Goal: Task Accomplishment & Management: Manage account settings

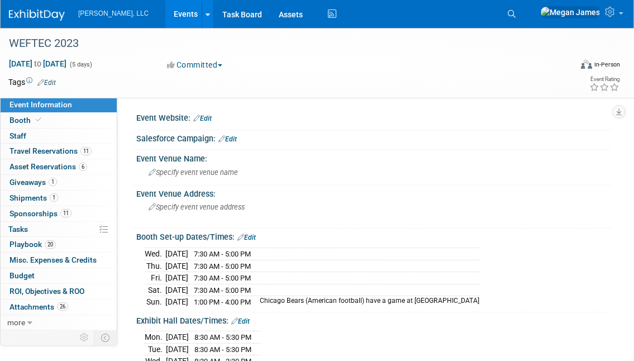
click at [165, 13] on link "Events" at bounding box center [185, 14] width 41 height 28
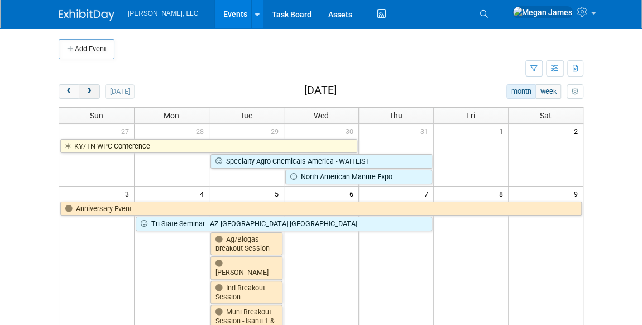
click at [88, 96] on button "next" at bounding box center [89, 91] width 21 height 15
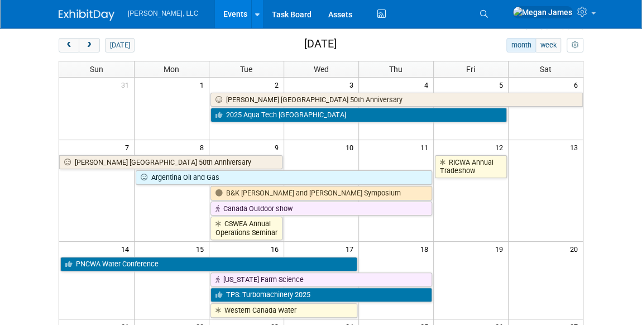
scroll to position [152, 0]
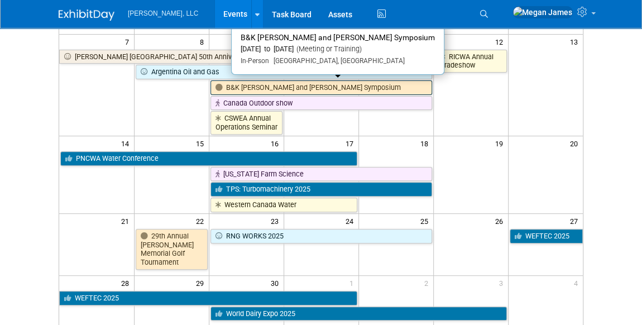
click at [255, 88] on link "B&K [PERSON_NAME] and [PERSON_NAME] Symposium" at bounding box center [322, 87] width 222 height 15
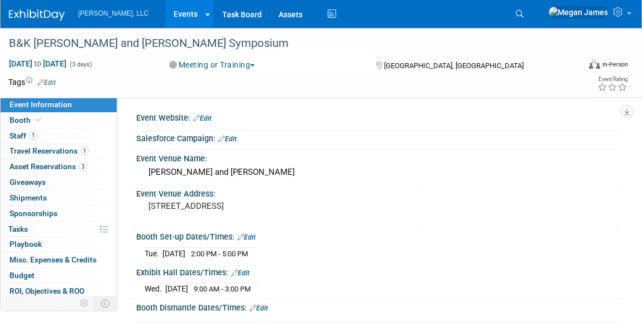
select select "Industrial"
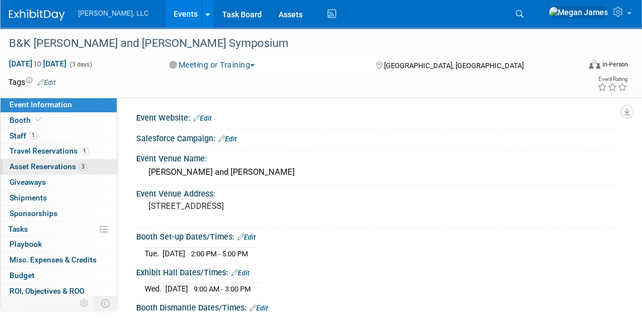
click at [79, 167] on span "3" at bounding box center [83, 167] width 8 height 8
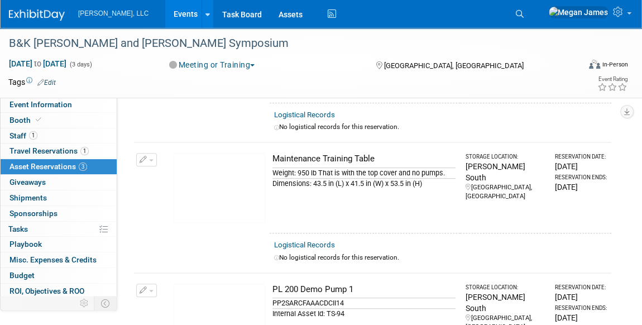
scroll to position [254, 0]
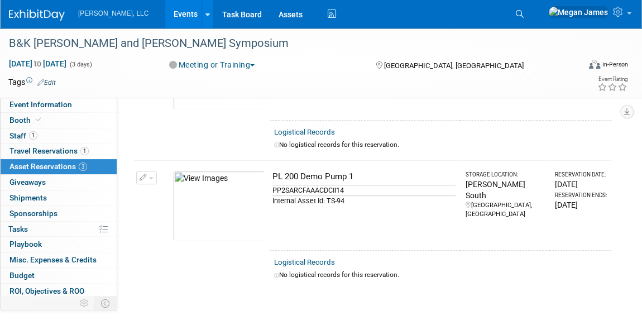
click at [165, 12] on link "Events" at bounding box center [185, 14] width 41 height 28
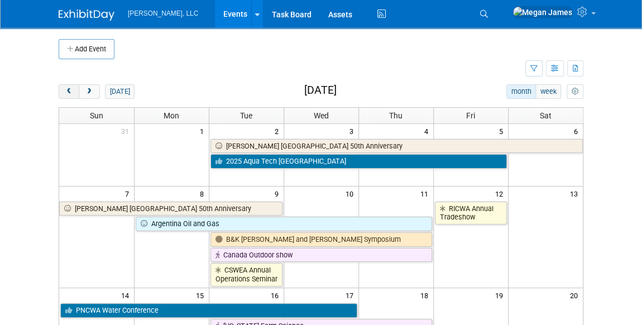
click at [69, 89] on span "prev" at bounding box center [69, 91] width 8 height 7
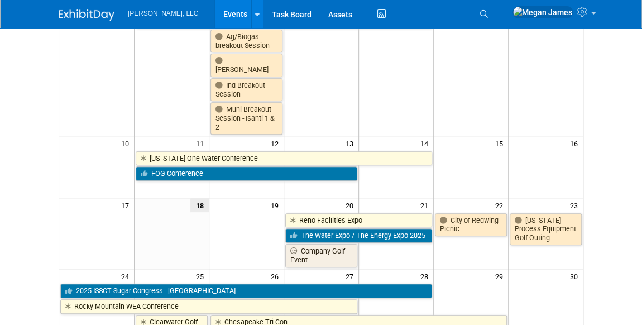
scroll to position [355, 0]
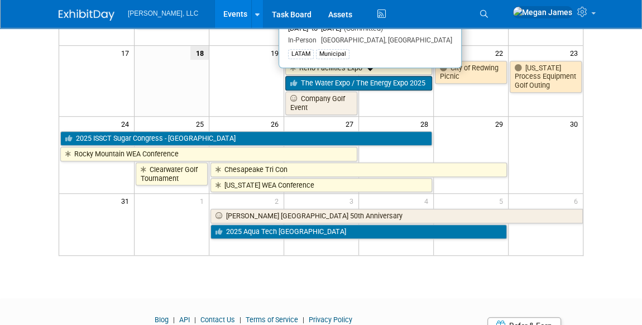
click at [341, 80] on link "The Water Expo / The Energy Expo 2025" at bounding box center [358, 83] width 147 height 15
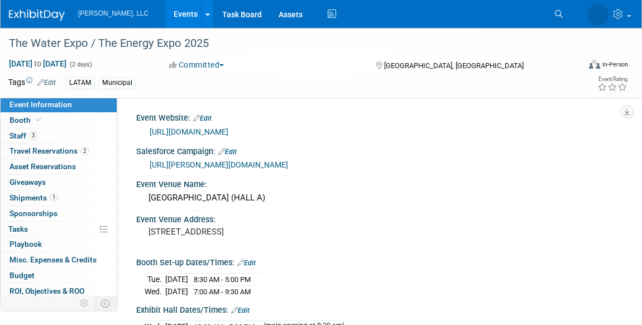
select select "Municipal"
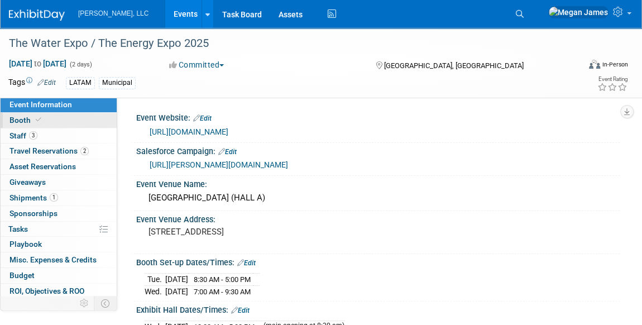
click at [87, 122] on link "Booth" at bounding box center [59, 120] width 116 height 15
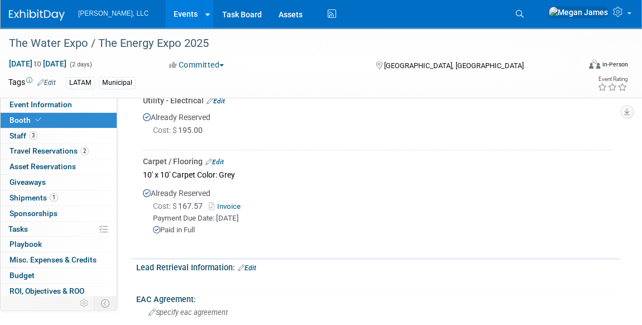
scroll to position [609, 0]
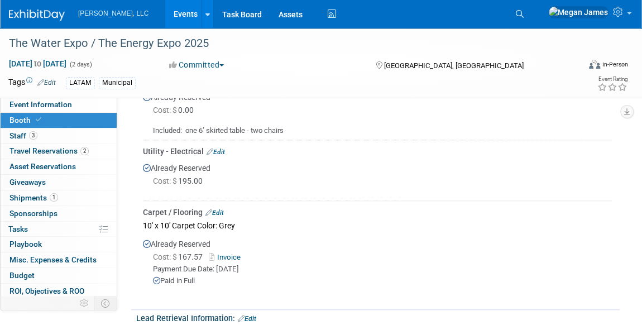
click at [165, 12] on link "Events" at bounding box center [185, 14] width 41 height 28
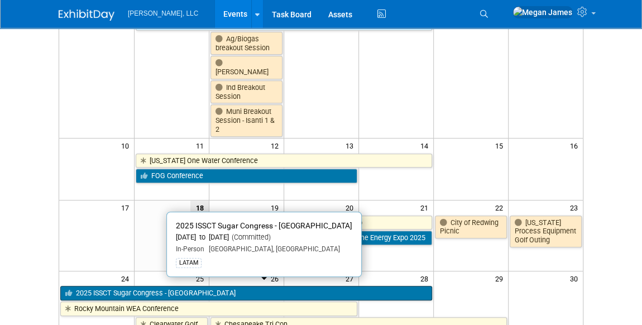
scroll to position [50, 0]
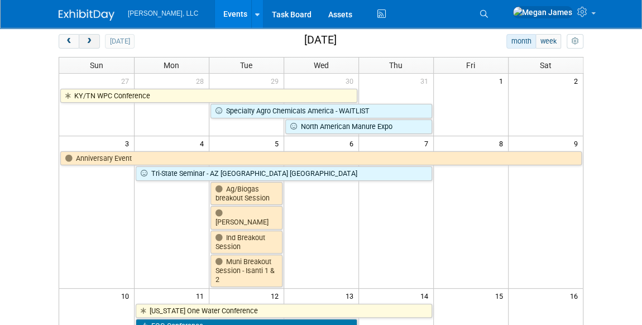
click at [94, 41] on button "next" at bounding box center [89, 41] width 21 height 15
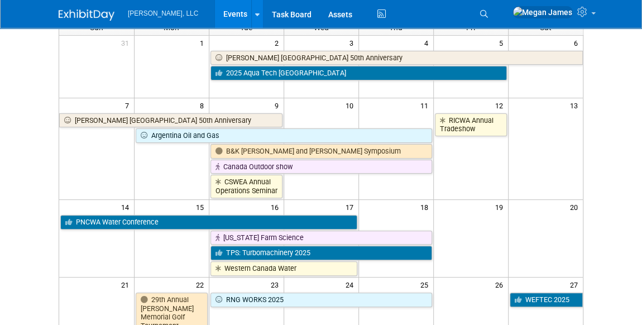
scroll to position [152, 0]
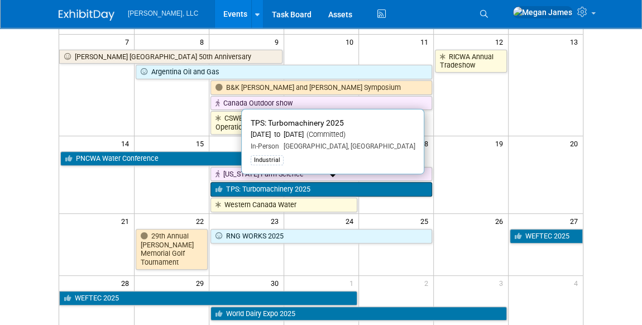
click at [256, 182] on link "TPS: Turbomachinery 2025" at bounding box center [322, 189] width 222 height 15
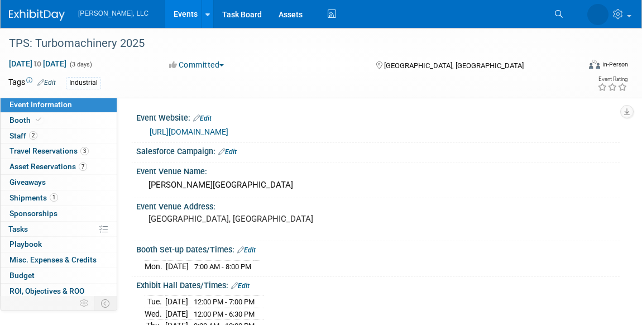
select select "Industrial"
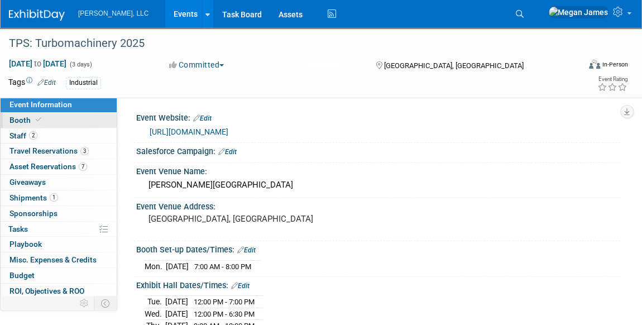
click at [87, 125] on link "Booth" at bounding box center [59, 120] width 116 height 15
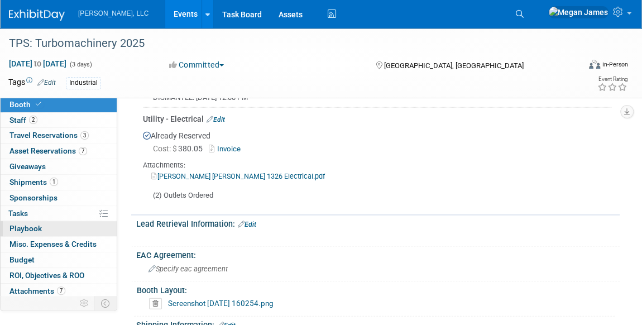
scroll to position [31, 0]
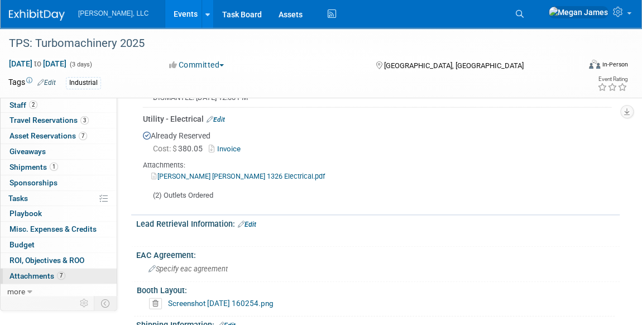
click at [55, 271] on span "Attachments 7" at bounding box center [37, 275] width 56 height 9
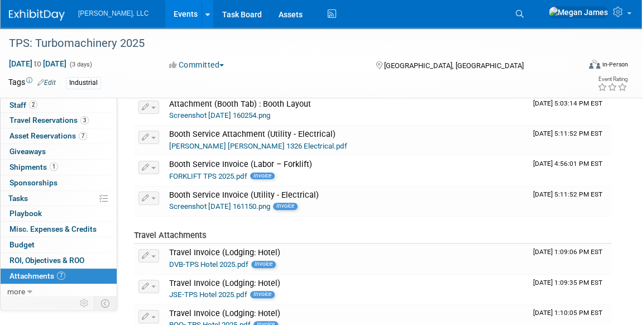
scroll to position [0, 0]
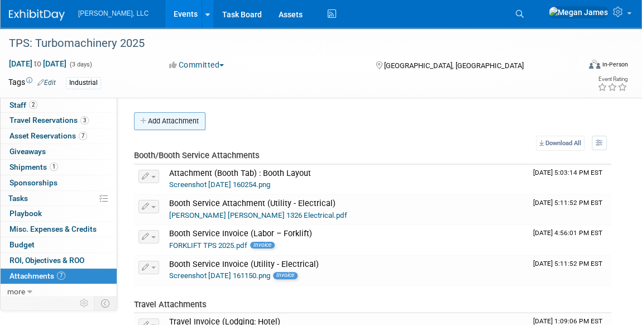
click at [155, 118] on button "Add Attachment" at bounding box center [169, 121] width 71 height 18
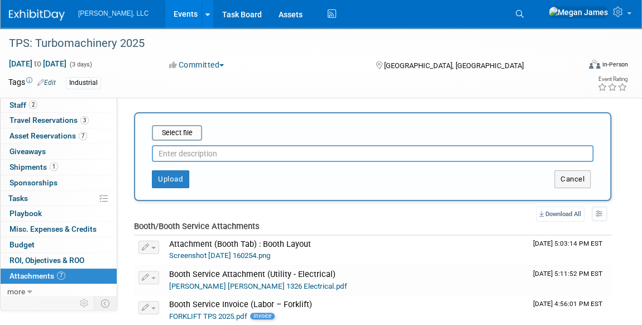
click at [222, 154] on input "text" at bounding box center [373, 153] width 442 height 17
type input "Booth Rendering"
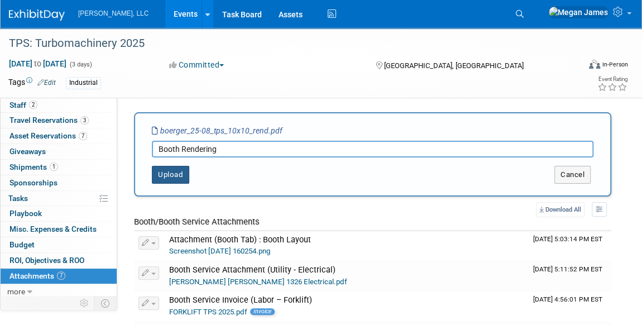
click at [187, 169] on button "Upload" at bounding box center [170, 175] width 37 height 18
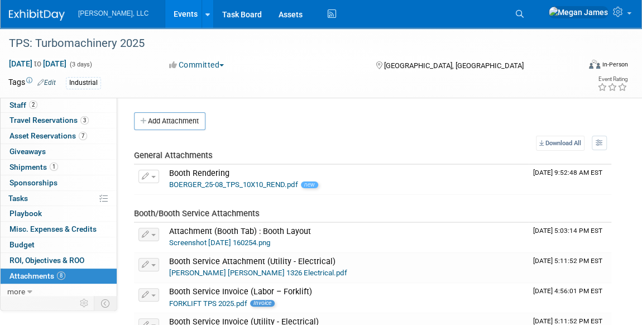
click at [165, 13] on link "Events" at bounding box center [185, 14] width 41 height 28
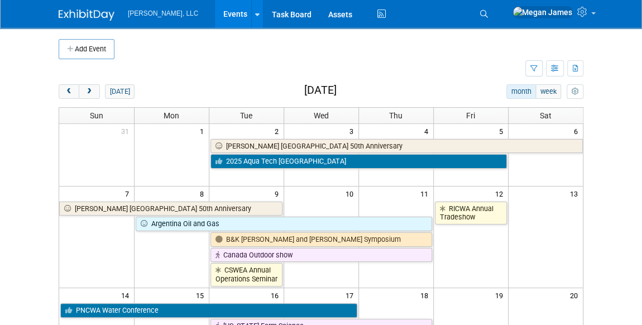
click at [602, 200] on body "Boerger, LLC Events Add Event Bulk Upload Events Shareable Event Boards Recentl…" at bounding box center [321, 162] width 642 height 325
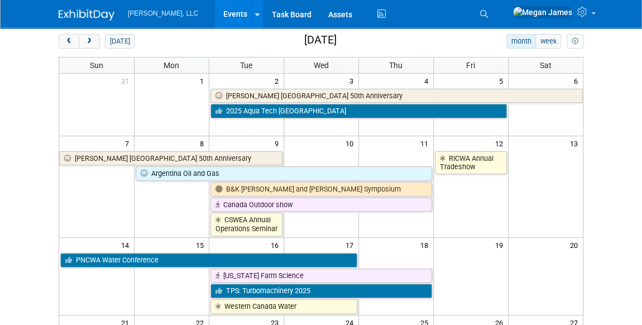
scroll to position [101, 0]
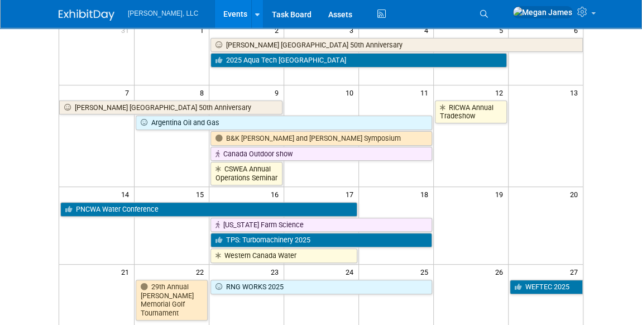
click at [595, 152] on body "Boerger, LLC Events Add Event Bulk Upload Events Shareable Event Boards Recentl…" at bounding box center [321, 61] width 642 height 325
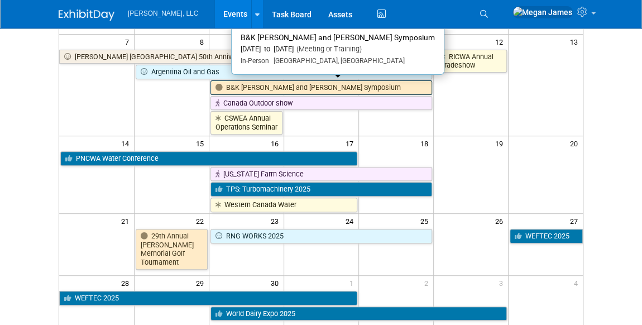
click at [326, 87] on link "B&K [PERSON_NAME] and [PERSON_NAME] Symposium" at bounding box center [322, 87] width 222 height 15
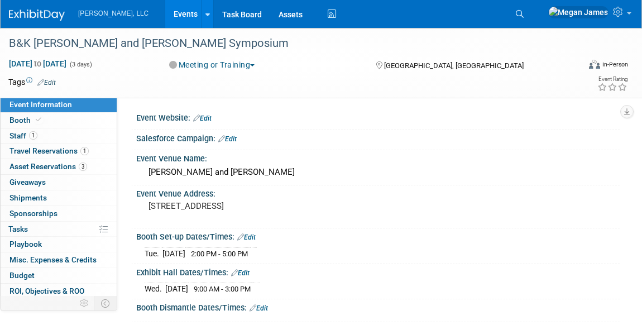
select select "Industrial"
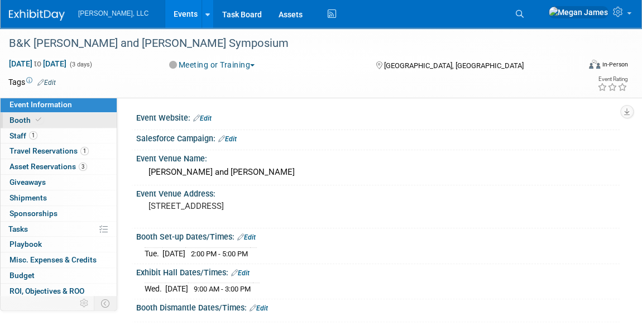
click at [41, 122] on span at bounding box center [39, 120] width 10 height 8
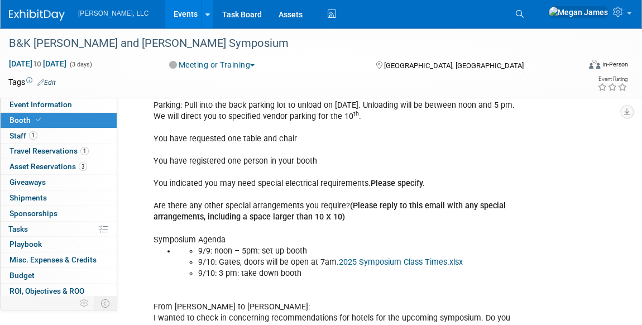
scroll to position [254, 0]
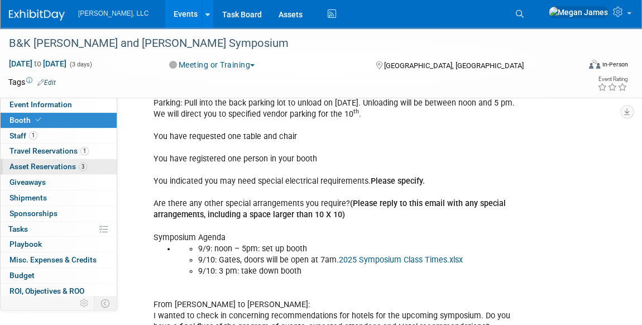
click at [64, 164] on span "Asset Reservations 3" at bounding box center [48, 166] width 78 height 9
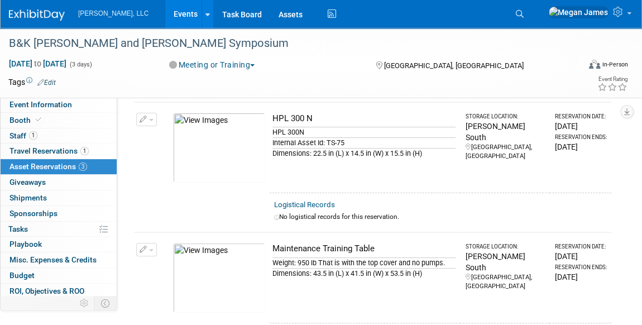
scroll to position [50, 0]
click at [70, 148] on span "Travel Reservations 1" at bounding box center [48, 150] width 79 height 9
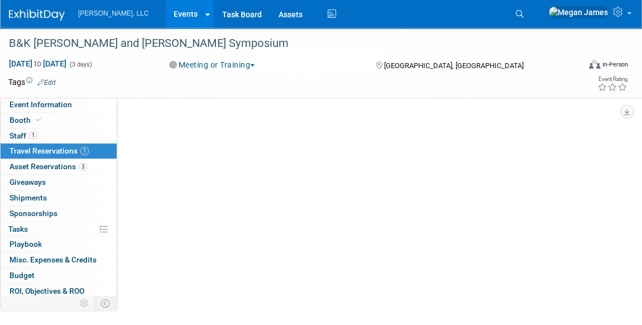
scroll to position [0, 0]
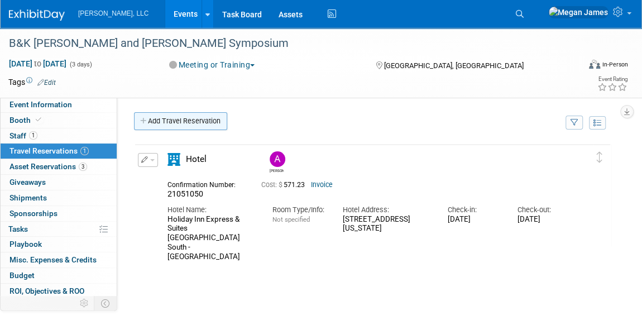
click at [183, 121] on link "Add Travel Reservation" at bounding box center [180, 121] width 93 height 18
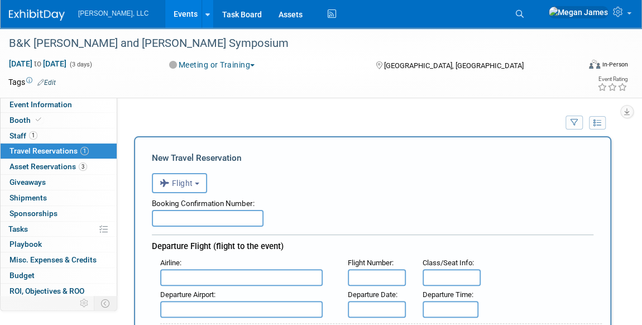
click at [190, 219] on input "text" at bounding box center [208, 218] width 112 height 17
paste input "I already booked my flight."
click at [210, 221] on input "I already booked my flight." at bounding box center [208, 218] width 112 height 17
drag, startPoint x: 257, startPoint y: 221, endPoint x: 118, endPoint y: 221, distance: 138.5
click at [118, 221] on div "Event Website: Edit Salesforce Campaign: Edit Event Venue Name: Beckwith and Ku…" at bounding box center [368, 212] width 503 height 230
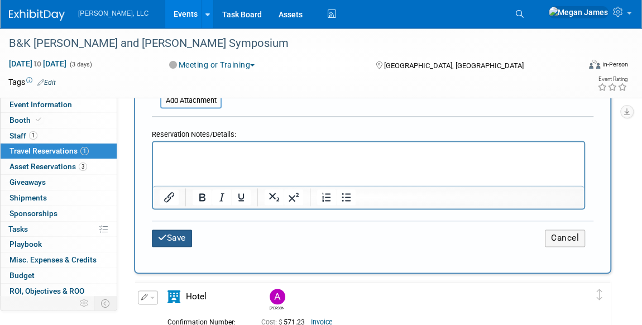
type input "Alexius Booked Flight"
click at [177, 230] on button "Save" at bounding box center [172, 238] width 40 height 17
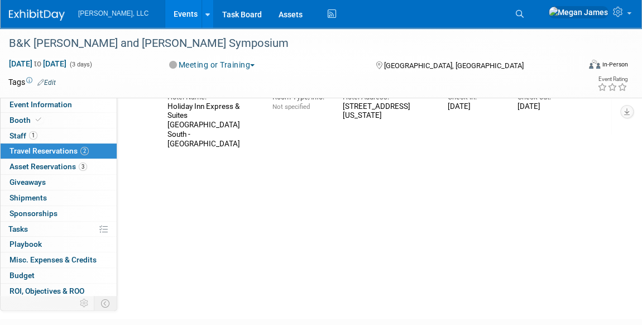
scroll to position [101, 0]
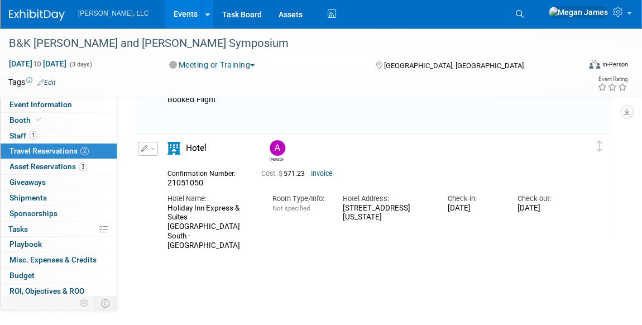
click at [427, 206] on div "90 Andover Park E, Tukwila, Washington, United States" at bounding box center [387, 213] width 88 height 19
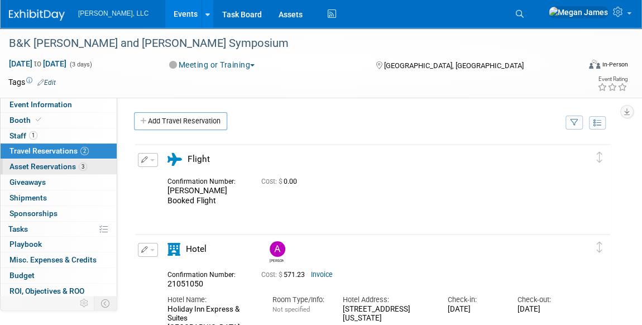
click at [61, 164] on span "Asset Reservations 3" at bounding box center [48, 166] width 78 height 9
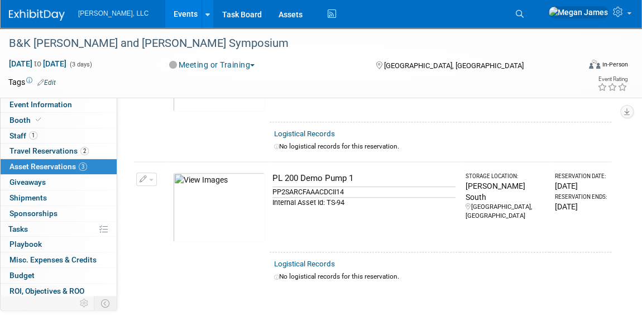
scroll to position [254, 0]
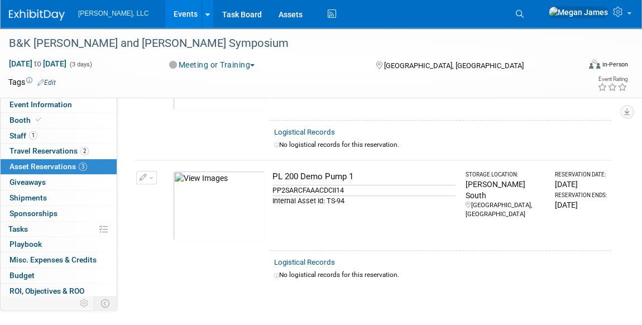
click at [151, 177] on span "button" at bounding box center [151, 178] width 4 height 2
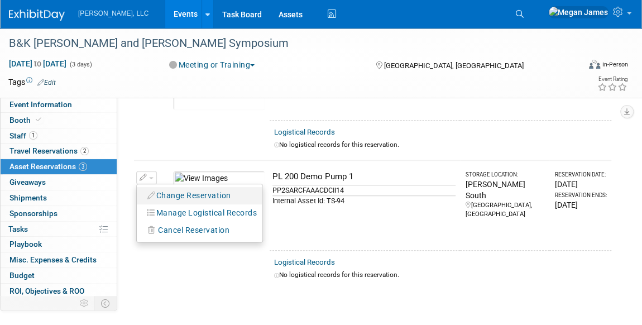
click at [190, 191] on button "Change Reservation" at bounding box center [189, 195] width 94 height 15
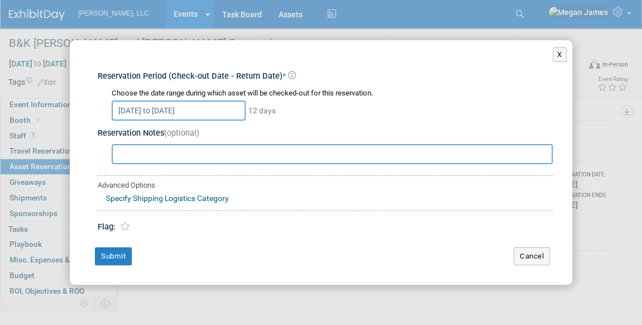
click at [150, 155] on input "text" at bounding box center [332, 154] width 441 height 20
paste input "Can I have a replaceable Rotor tip on the side?"
click at [141, 152] on input "Can I have a replaceable Rotor tip on the side?" at bounding box center [332, 154] width 441 height 20
drag, startPoint x: 205, startPoint y: 152, endPoint x: 106, endPoint y: 162, distance: 99.3
click at [106, 162] on div "Can I have a replaceable Rotor tip on the side?" at bounding box center [327, 153] width 451 height 22
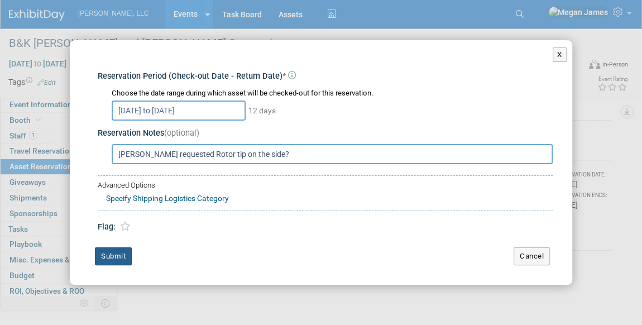
type input "Alexius requested Rotor tip on the side?"
click at [121, 257] on button "Submit" at bounding box center [113, 256] width 37 height 18
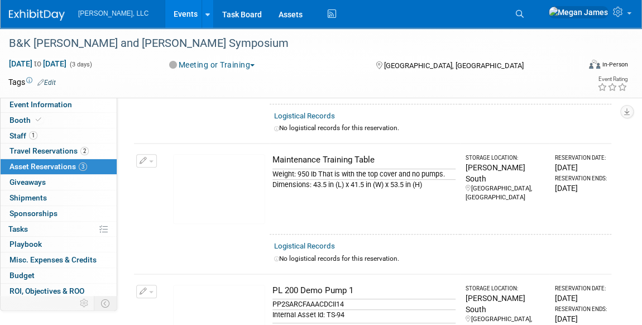
scroll to position [0, 0]
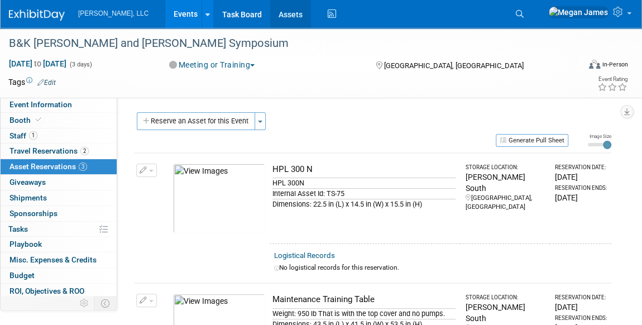
click at [270, 18] on link "Assets" at bounding box center [290, 14] width 41 height 28
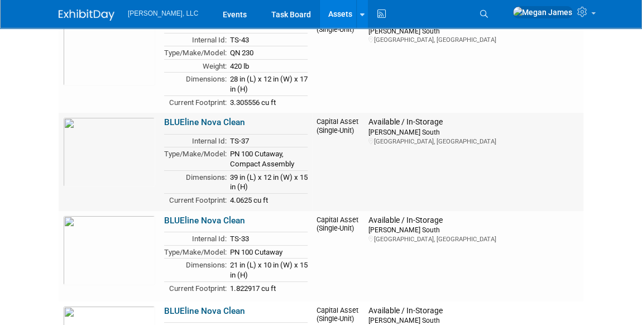
scroll to position [2055, 0]
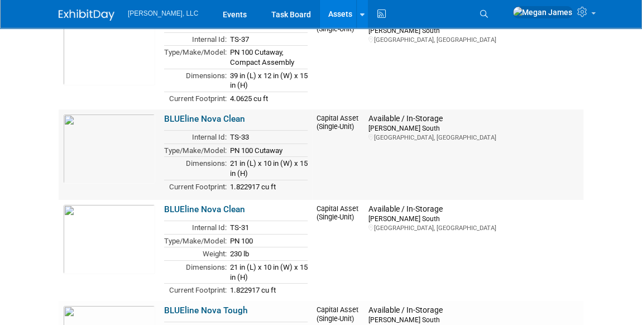
click at [228, 114] on link "BLUEline Nova Clean" at bounding box center [204, 119] width 81 height 10
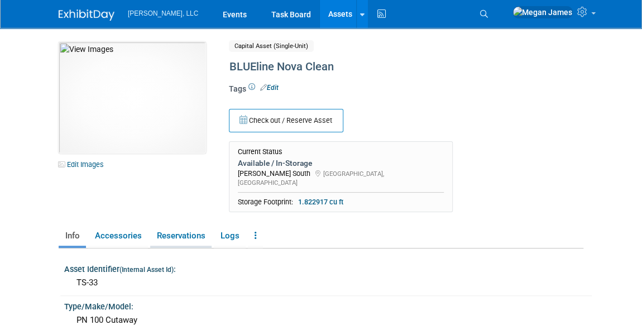
click at [182, 226] on link "Reservations" at bounding box center [180, 236] width 61 height 20
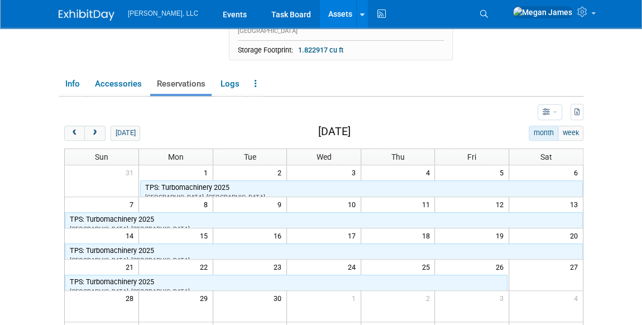
scroll to position [151, 0]
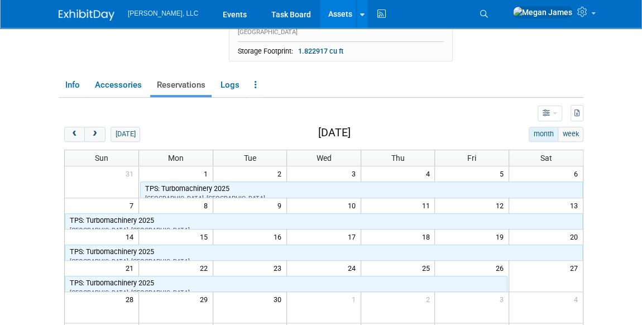
click at [320, 15] on link "Assets" at bounding box center [340, 14] width 41 height 28
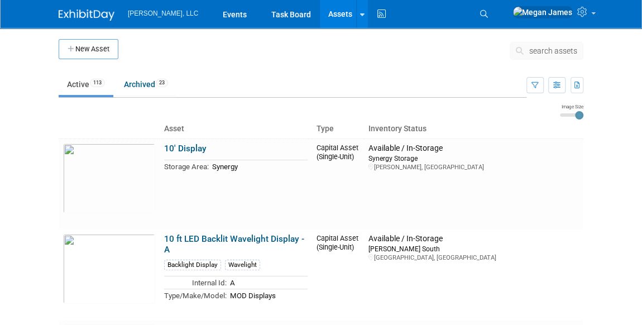
click at [554, 49] on span "search assets" at bounding box center [553, 50] width 48 height 9
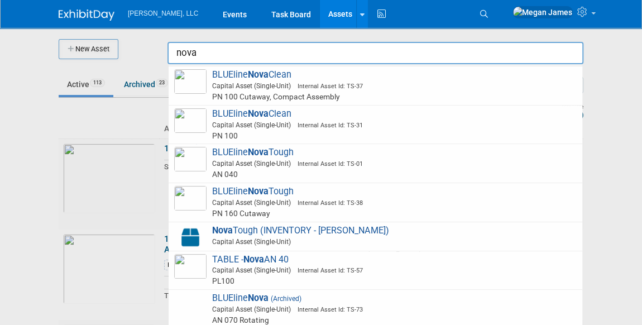
scroll to position [152, 0]
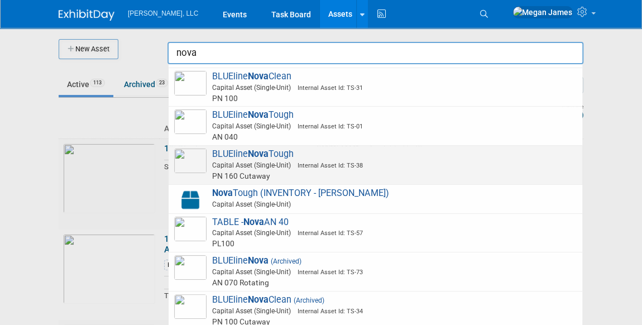
click at [337, 166] on span "Internal Asset Id: TS-38" at bounding box center [327, 165] width 72 height 7
type input "BLUEline Nova Tough"
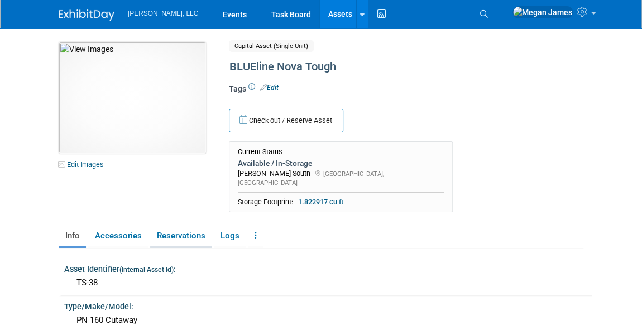
click at [198, 226] on link "Reservations" at bounding box center [180, 236] width 61 height 20
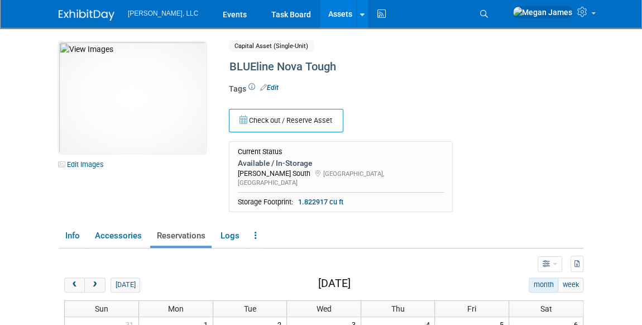
click at [320, 16] on link "Assets" at bounding box center [340, 14] width 41 height 28
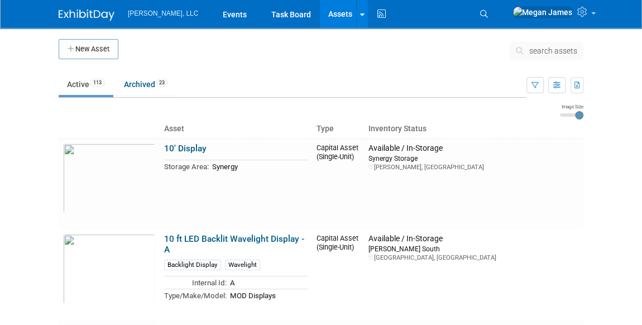
click at [543, 49] on span "search assets" at bounding box center [553, 50] width 48 height 9
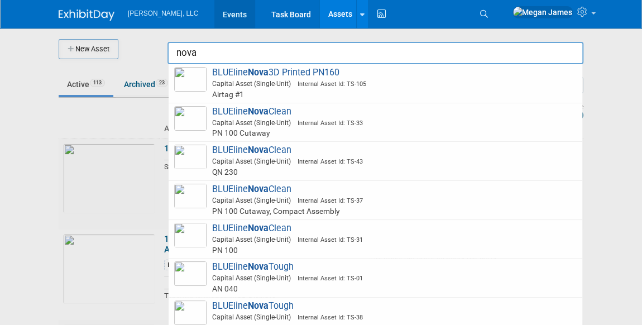
type input "nova"
click at [214, 18] on link "Events" at bounding box center [234, 14] width 41 height 28
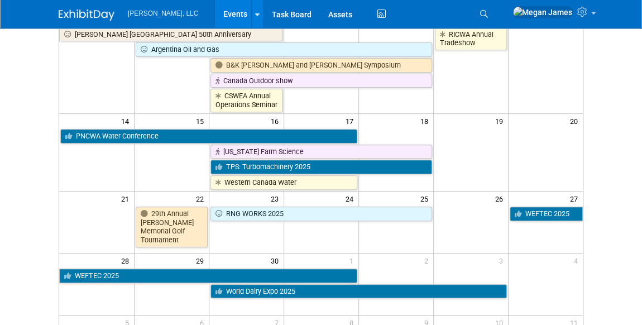
scroll to position [152, 0]
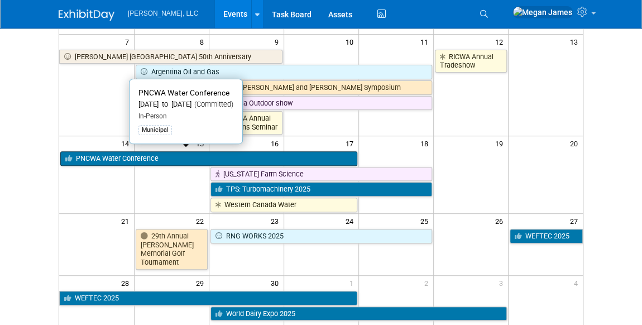
click at [133, 158] on link "PNCWA Water Conference" at bounding box center [208, 158] width 297 height 15
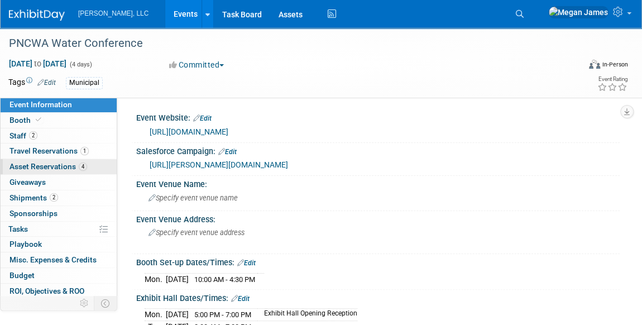
click at [90, 161] on link "4 Asset Reservations 4" at bounding box center [59, 166] width 116 height 15
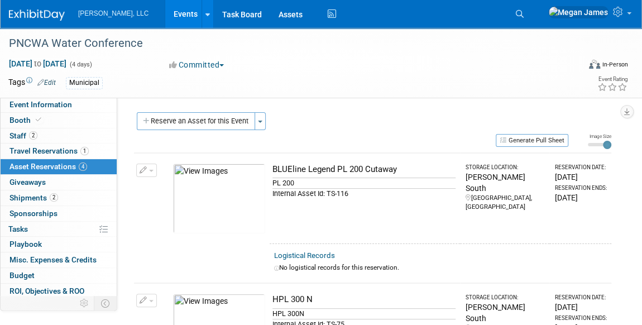
click at [337, 170] on div "BLUEline Legend PL 200 Cutaway" at bounding box center [364, 170] width 183 height 12
drag, startPoint x: 337, startPoint y: 170, endPoint x: 384, endPoint y: 232, distance: 78.2
click at [384, 232] on td "BLUEline Legend PL 200 Cutaway PL 200 Internal Asset Id: TS-116" at bounding box center [365, 198] width 190 height 90
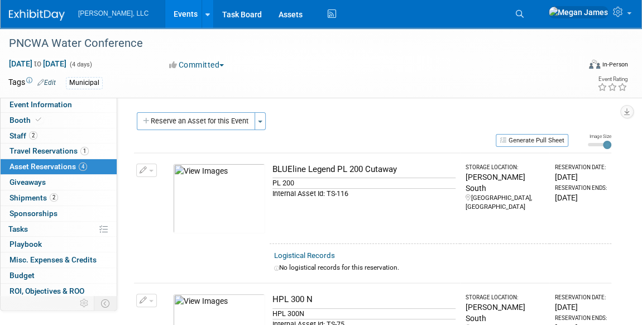
drag, startPoint x: 409, startPoint y: 169, endPoint x: 279, endPoint y: 170, distance: 130.1
click at [279, 170] on div "BLUEline Legend PL 200 Cutaway" at bounding box center [364, 170] width 183 height 12
drag, startPoint x: 279, startPoint y: 170, endPoint x: 327, endPoint y: 192, distance: 52.7
click at [327, 192] on div "Internal Asset Id: TS-116" at bounding box center [364, 193] width 183 height 11
copy div "TS-116"
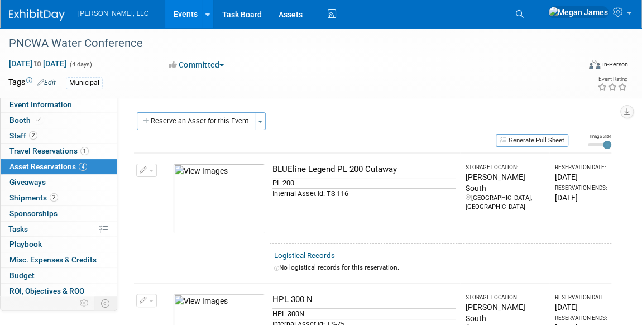
click at [421, 266] on div "No logistical records for this reservation." at bounding box center [440, 267] width 333 height 9
drag, startPoint x: 402, startPoint y: 167, endPoint x: 337, endPoint y: 166, distance: 64.8
click at [337, 166] on div "BLUEline Legend PL 200 Cutaway" at bounding box center [364, 170] width 183 height 12
copy div "PL 200 Cutaway"
click at [384, 221] on td "BLUEline Legend PL 200 Cutaway PL 200 Internal Asset Id: TS-116" at bounding box center [365, 198] width 190 height 90
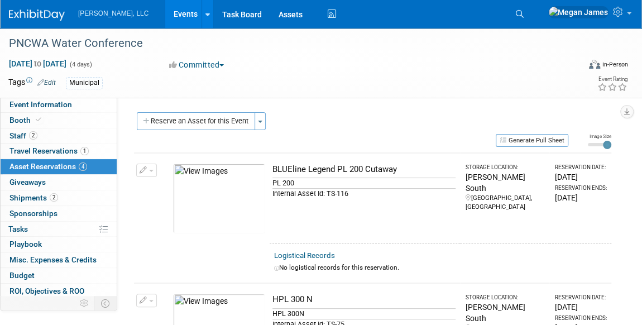
click at [145, 168] on icon "button" at bounding box center [144, 170] width 8 height 7
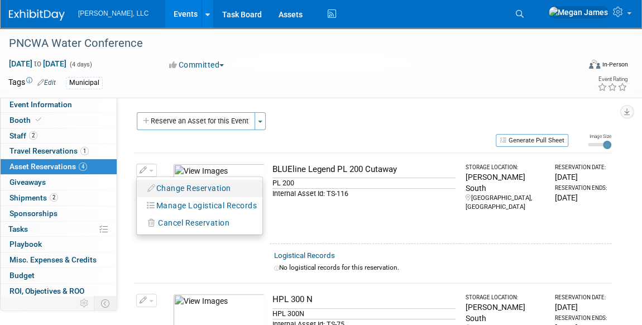
click at [173, 187] on button "Change Reservation" at bounding box center [189, 188] width 94 height 15
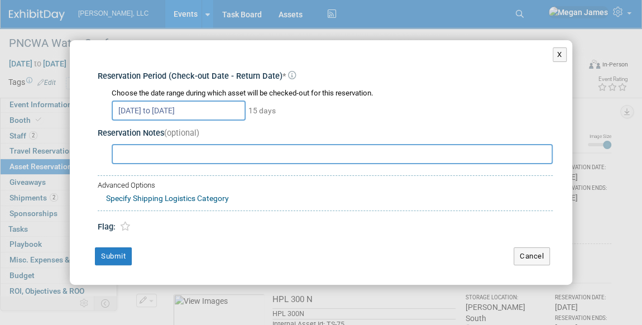
click at [225, 155] on input "text" at bounding box center [332, 154] width 441 height 20
type input "Alexius wants Rotor Tip on the side"
click at [122, 251] on button "Submit" at bounding box center [113, 256] width 37 height 18
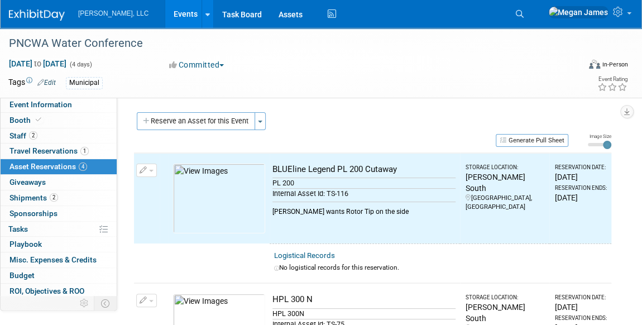
click at [335, 211] on div "Alexius wants Rotor Tip on the side" at bounding box center [364, 209] width 183 height 15
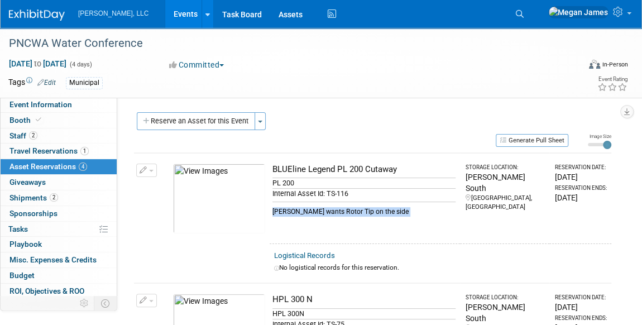
click at [361, 205] on div "Alexius wants Rotor Tip on the side" at bounding box center [364, 209] width 183 height 15
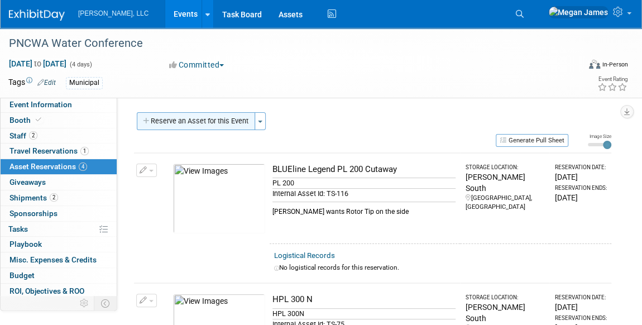
click at [229, 117] on button "Reserve an Asset for this Event" at bounding box center [196, 121] width 118 height 18
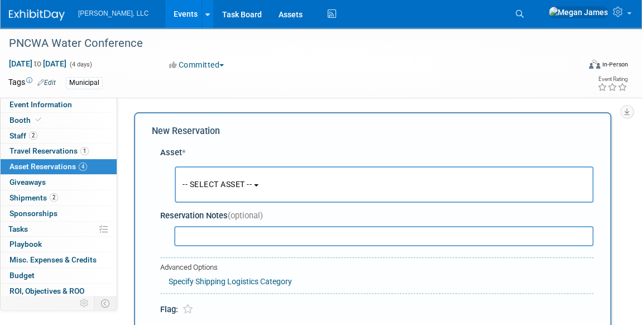
scroll to position [10, 0]
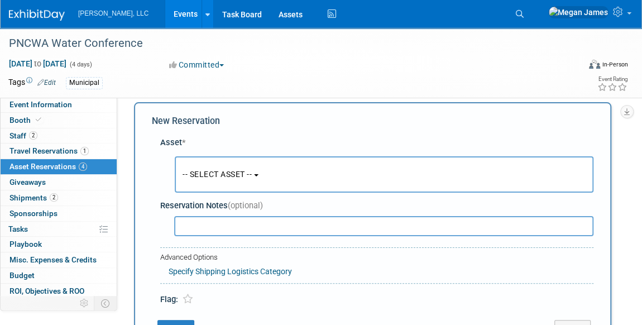
click at [243, 173] on span "-- SELECT ASSET --" at bounding box center [217, 174] width 69 height 9
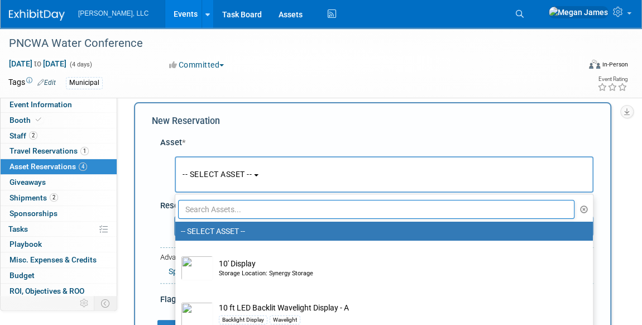
click at [245, 209] on input "text" at bounding box center [376, 209] width 397 height 19
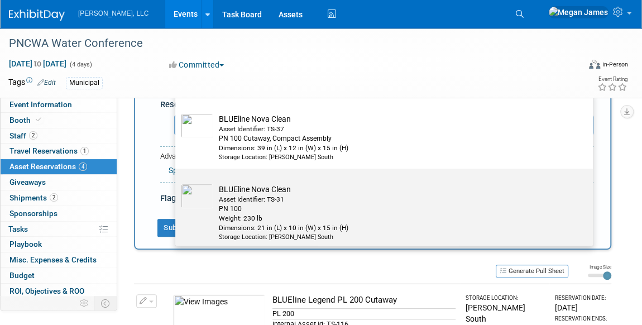
scroll to position [304, 0]
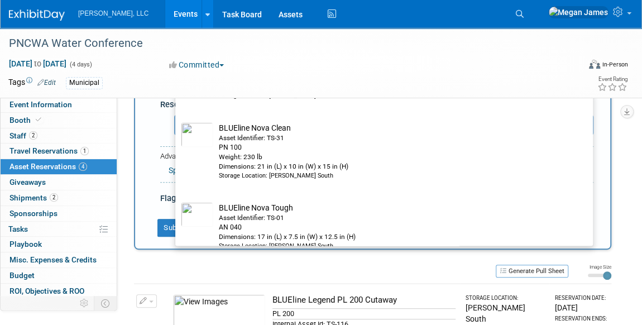
type input "nova"
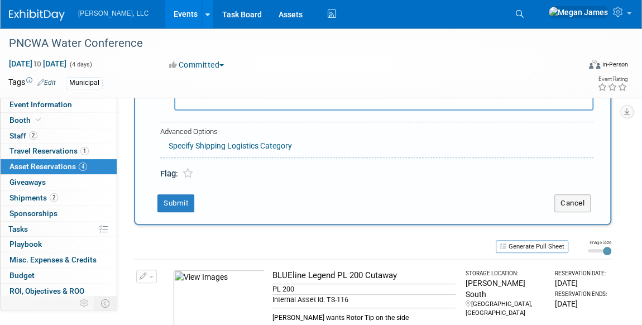
scroll to position [203, 0]
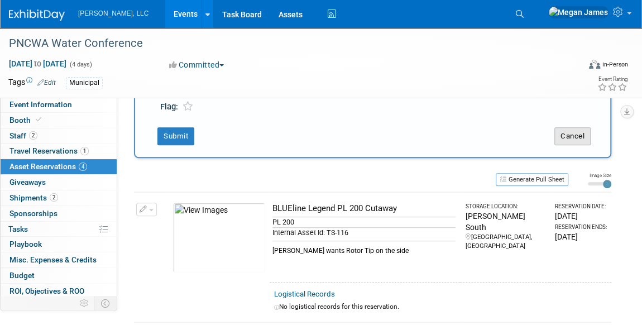
click at [574, 137] on button "Cancel" at bounding box center [573, 136] width 36 height 18
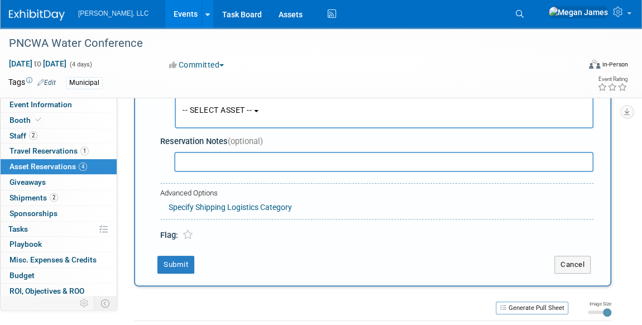
scroll to position [0, 0]
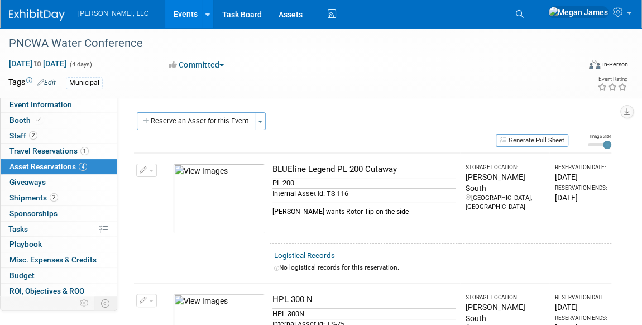
click at [220, 125] on button "Reserve an Asset for this Event" at bounding box center [196, 121] width 118 height 18
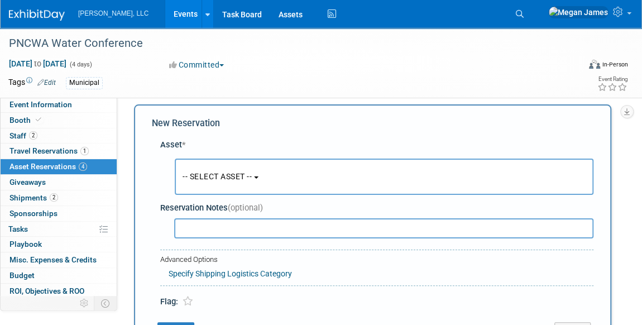
scroll to position [10, 0]
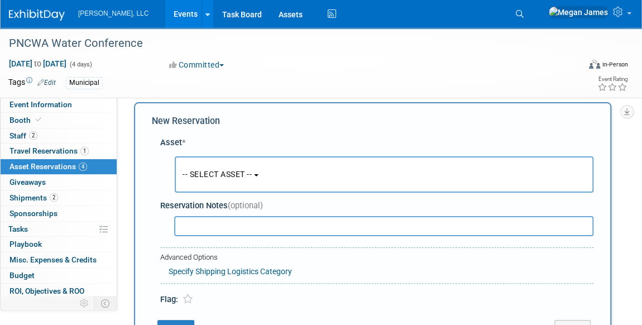
click at [260, 169] on button "-- SELECT ASSET --" at bounding box center [384, 174] width 419 height 36
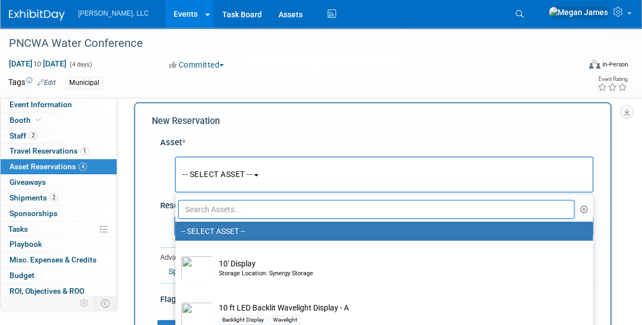
click at [258, 204] on input "text" at bounding box center [376, 209] width 397 height 19
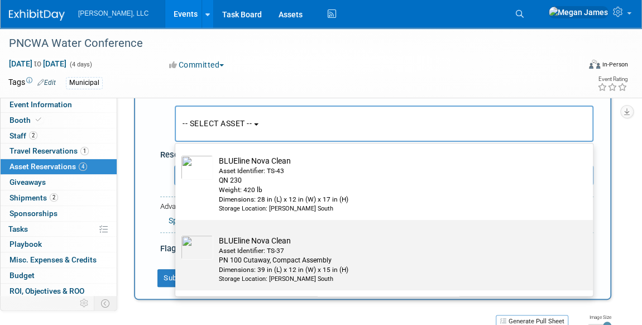
scroll to position [0, 0]
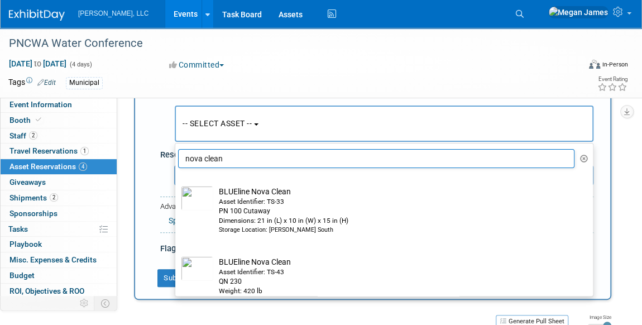
click at [264, 159] on input "nova clean" at bounding box center [376, 158] width 397 height 19
drag, startPoint x: 211, startPoint y: 158, endPoint x: 203, endPoint y: 157, distance: 7.9
click at [203, 157] on input "nova clean" at bounding box center [376, 158] width 397 height 19
drag, startPoint x: 247, startPoint y: 158, endPoint x: 202, endPoint y: 159, distance: 45.2
click at [203, 160] on input "nova tough" at bounding box center [376, 158] width 397 height 19
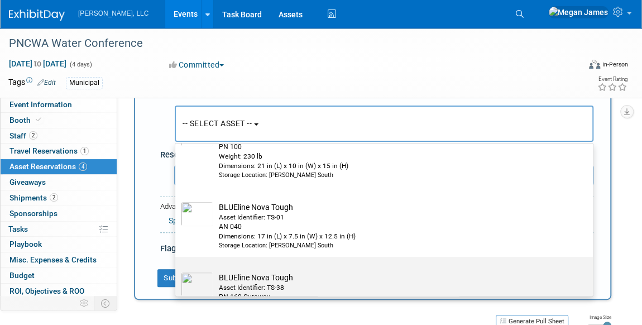
scroll to position [304, 0]
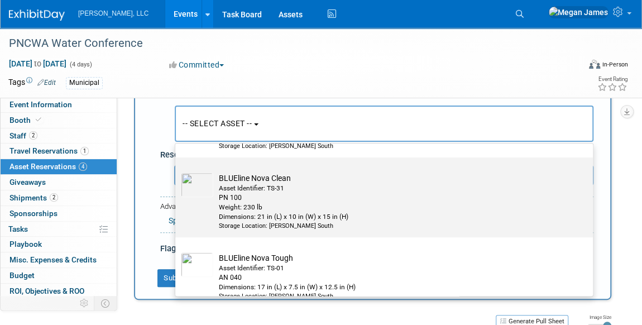
type input "nova"
click at [394, 215] on div "Dimensions: 21 in (L) x 10 in (W) x 15 in (H)" at bounding box center [395, 216] width 352 height 9
click at [177, 171] on input "BLUEline Nova Clean Asset Identifier: TS-31 PN 100 Weight: 230 lb Dimensions: 2…" at bounding box center [173, 167] width 7 height 7
select select "10711877"
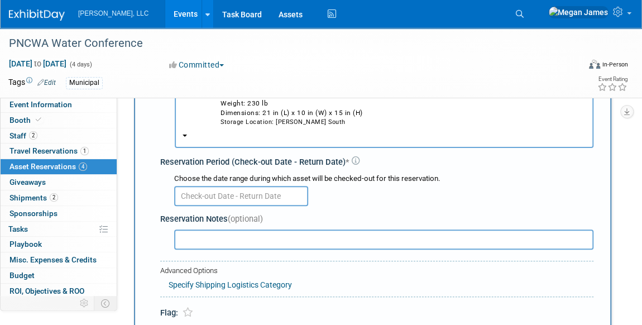
scroll to position [162, 0]
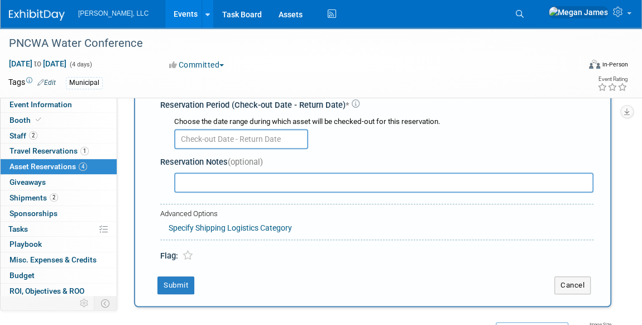
click at [223, 141] on body "Boerger, LLC Events Add Event Bulk Upload Events Shareable Event Boards Recentl…" at bounding box center [321, 0] width 642 height 325
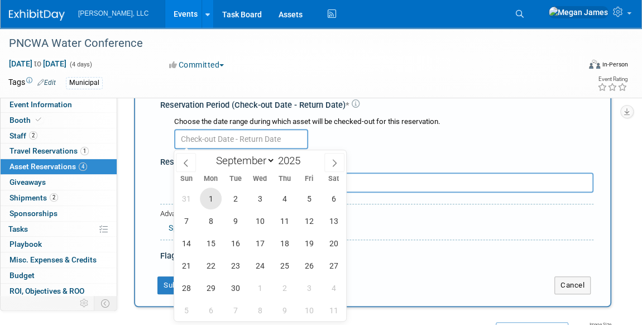
click at [210, 195] on span "1" at bounding box center [211, 199] width 22 height 22
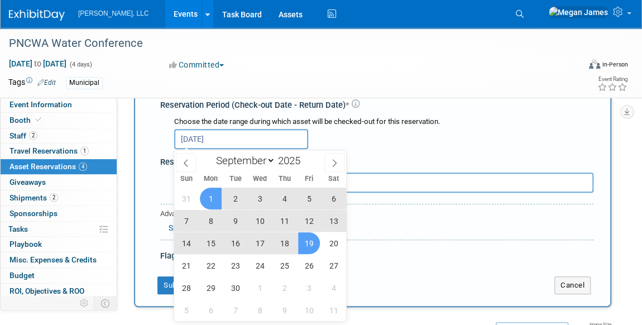
click at [311, 241] on span "19" at bounding box center [309, 243] width 22 height 22
type input "Sep 1, 2025 to Sep 19, 2025"
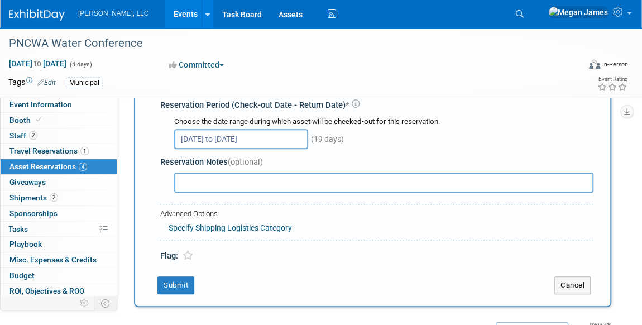
click at [278, 123] on div "Choose the date range during which asset will be checked-out for this reservati…" at bounding box center [383, 122] width 419 height 11
click at [280, 140] on input "Sep 1, 2025 to Sep 19, 2025" at bounding box center [241, 139] width 134 height 20
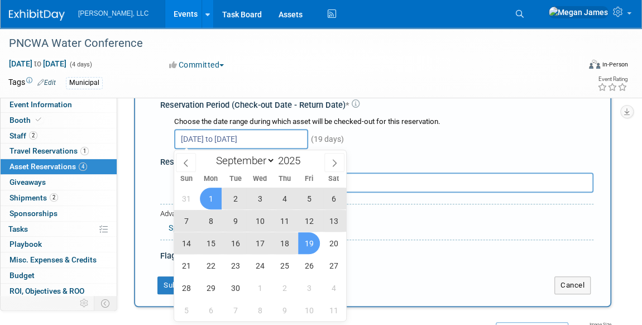
click at [281, 141] on input "Sep 1, 2025 to Sep 19, 2025" at bounding box center [241, 139] width 134 height 20
click at [167, 281] on button "Submit" at bounding box center [175, 285] width 37 height 18
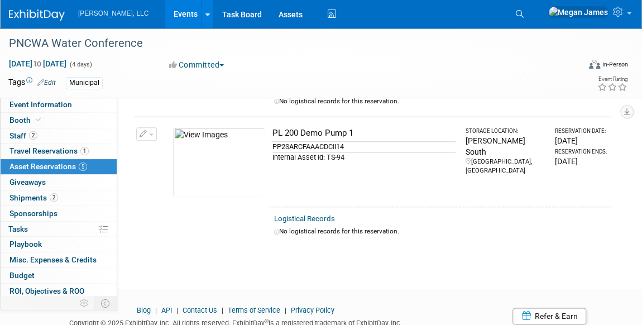
scroll to position [508, 0]
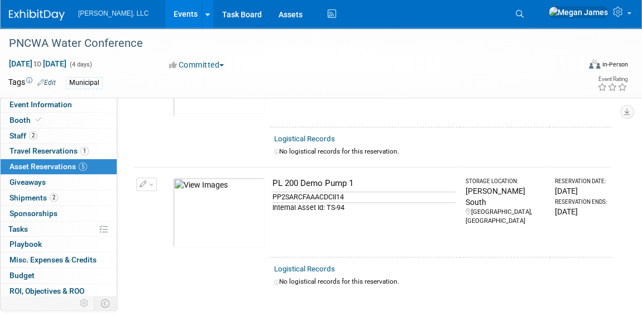
click at [146, 181] on icon "button" at bounding box center [144, 184] width 8 height 7
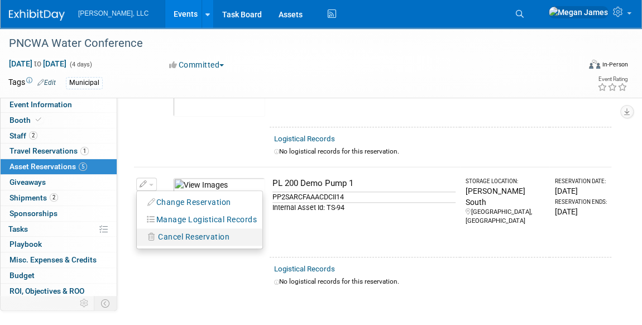
click at [173, 232] on span "Cancel Reservation" at bounding box center [193, 236] width 71 height 9
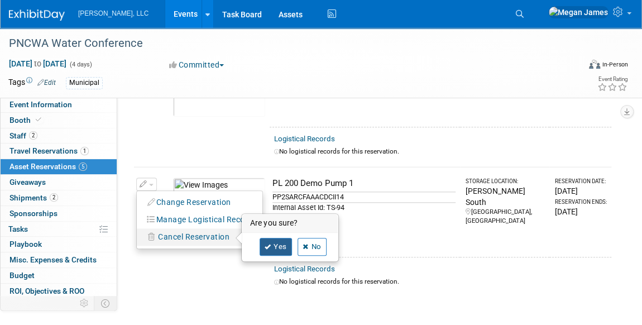
click at [283, 240] on link "Yes" at bounding box center [276, 247] width 32 height 18
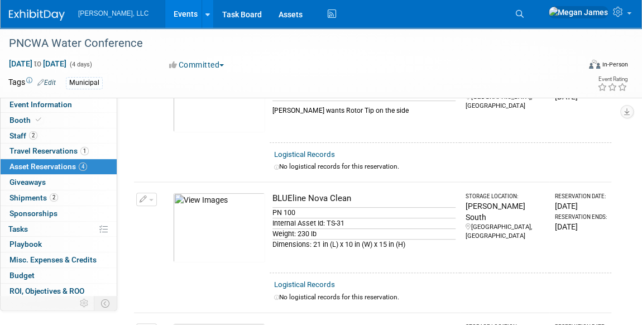
scroll to position [0, 0]
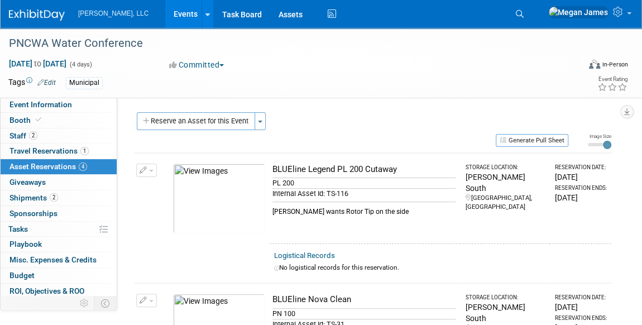
click at [377, 97] on div "PNCWA Water Conference Sep 14, 2025 to Sep 17, 2025 (4 days) Sep 14, 2025 to Se…" at bounding box center [321, 63] width 642 height 70
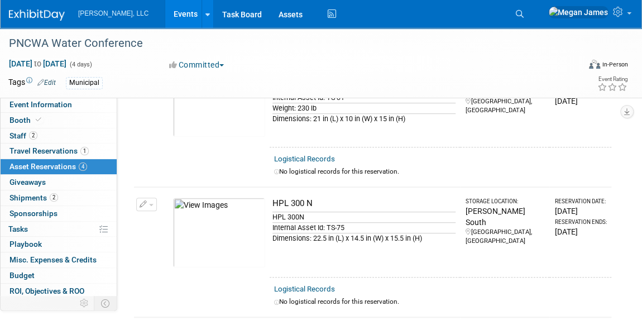
scroll to position [254, 0]
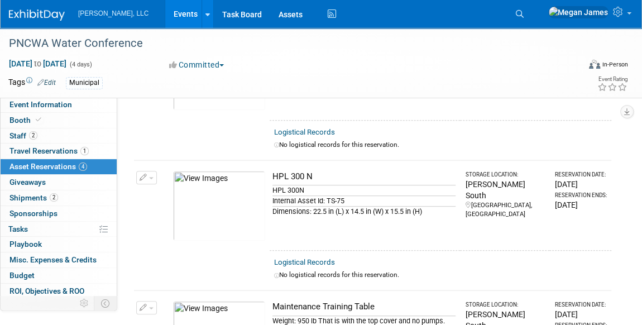
click at [165, 13] on link "Events" at bounding box center [185, 14] width 41 height 28
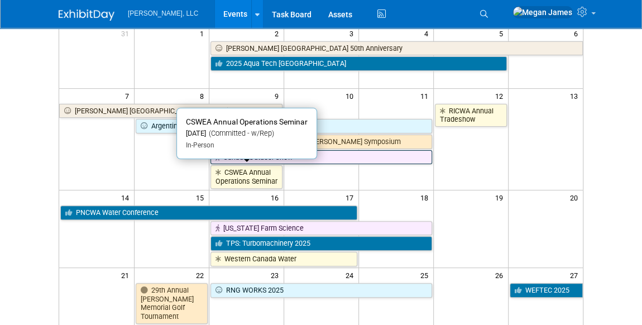
scroll to position [101, 0]
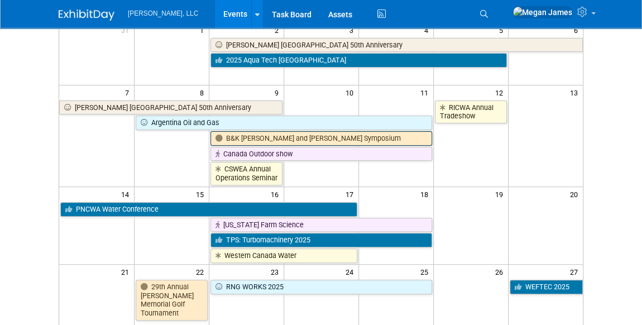
click at [291, 137] on link "B&K [PERSON_NAME] and [PERSON_NAME] Symposium" at bounding box center [322, 138] width 222 height 15
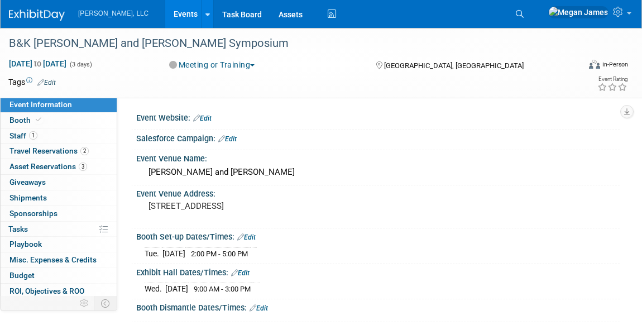
select select "Industrial"
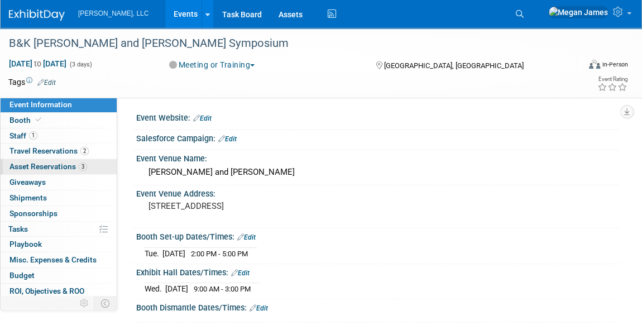
click at [73, 166] on span "Asset Reservations 3" at bounding box center [48, 166] width 78 height 9
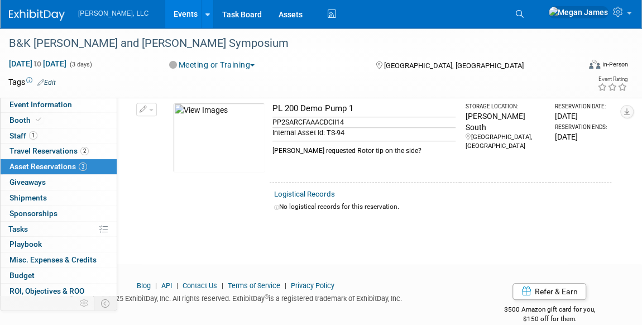
scroll to position [234, 0]
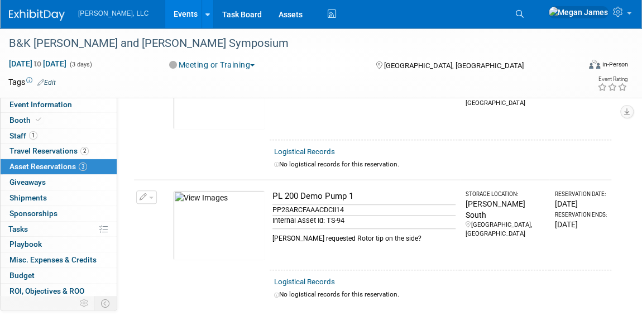
click at [152, 193] on button "button" at bounding box center [146, 196] width 21 height 13
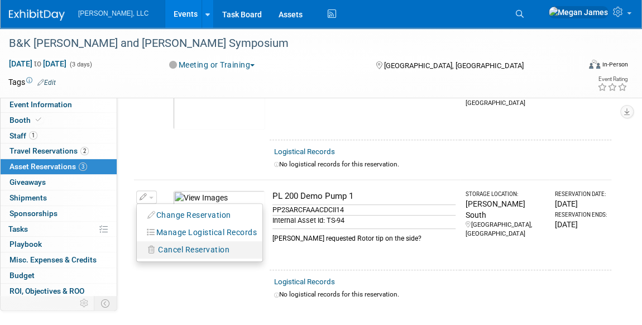
click at [174, 245] on span "Cancel Reservation" at bounding box center [193, 249] width 71 height 9
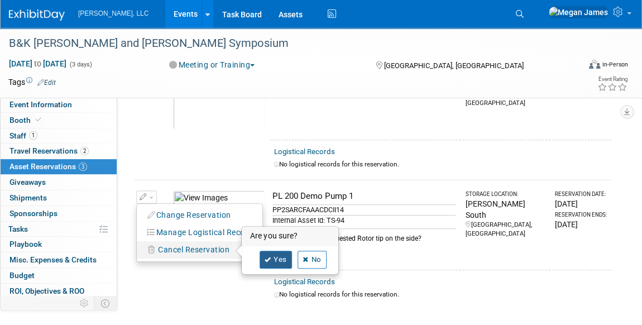
click at [280, 261] on link "Yes" at bounding box center [276, 260] width 32 height 18
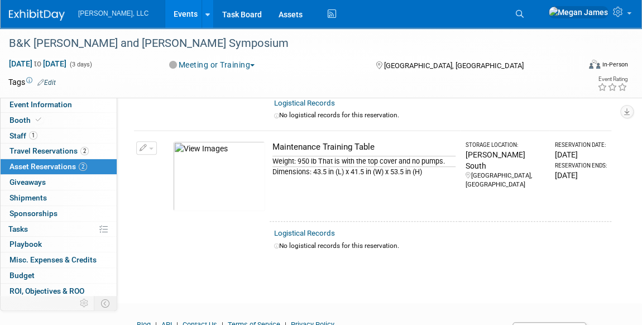
scroll to position [0, 0]
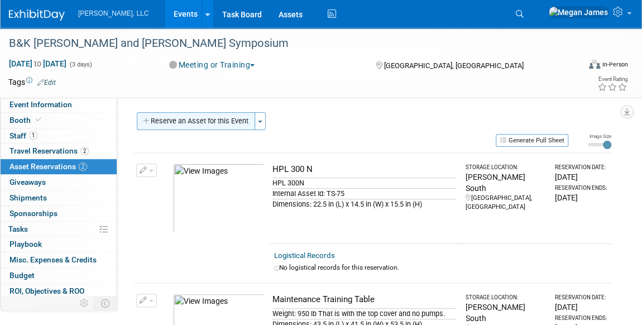
click at [232, 121] on button "Reserve an Asset for this Event" at bounding box center [196, 121] width 118 height 18
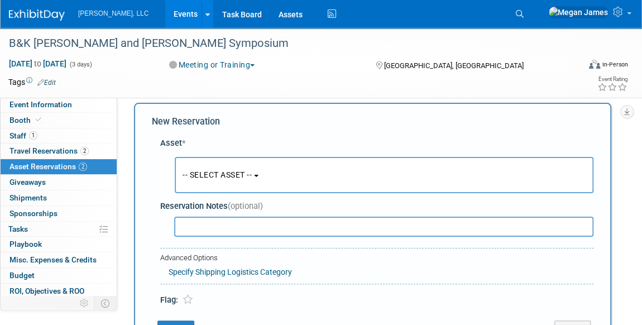
scroll to position [10, 0]
click at [243, 174] on span "-- SELECT ASSET --" at bounding box center [217, 174] width 69 height 9
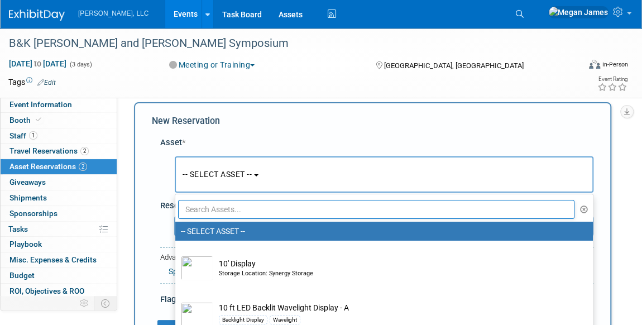
click at [227, 209] on input "text" at bounding box center [376, 209] width 397 height 19
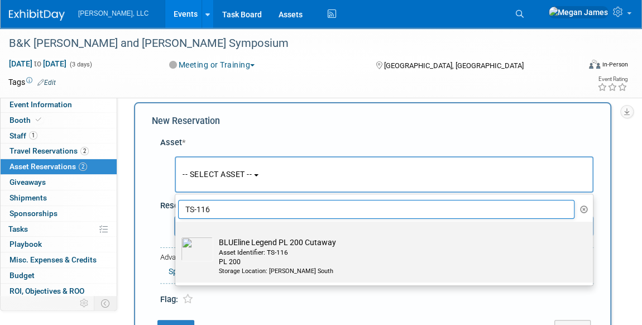
type input "TS-116"
click at [240, 259] on div "PL 200" at bounding box center [395, 261] width 352 height 9
click at [177, 235] on input "BLUEline Legend PL 200 Cutaway Asset Identifier: TS-116 PL 200 Storage Location…" at bounding box center [173, 231] width 7 height 7
select select "10727142"
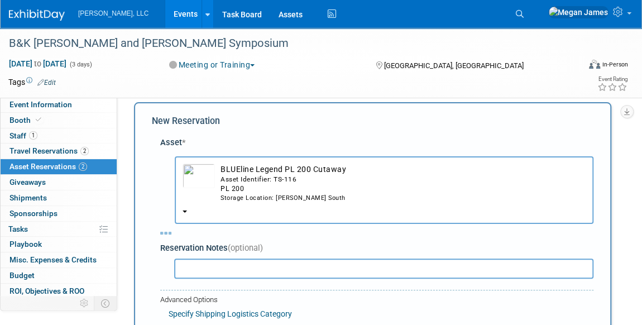
select select "8"
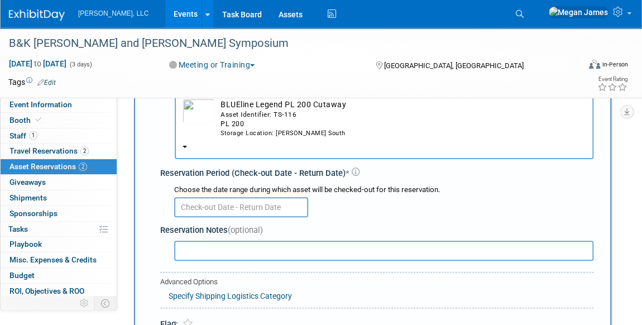
scroll to position [111, 0]
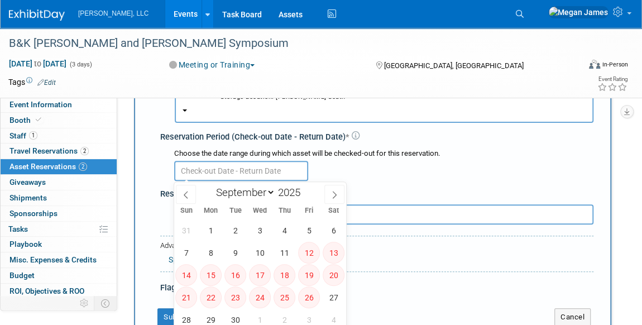
click at [213, 172] on input "text" at bounding box center [241, 171] width 134 height 20
click at [208, 228] on span "1" at bounding box center [211, 230] width 22 height 22
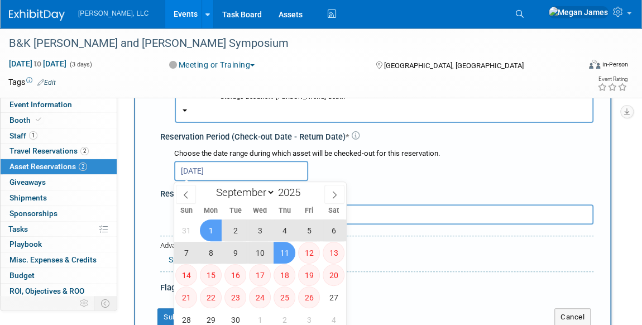
click at [293, 252] on span "11" at bounding box center [285, 253] width 22 height 22
type input "[DATE] to [DATE]"
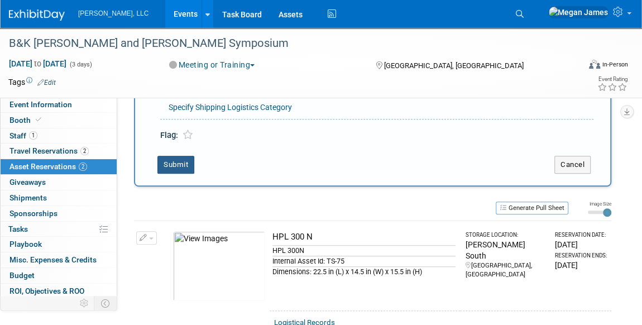
click at [193, 165] on button "Submit" at bounding box center [175, 165] width 37 height 18
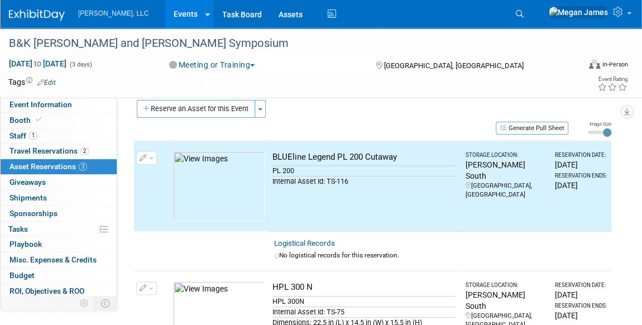
drag, startPoint x: 197, startPoint y: 106, endPoint x: 208, endPoint y: 112, distance: 13.0
click at [197, 106] on button "Reserve an Asset for this Event" at bounding box center [196, 109] width 118 height 18
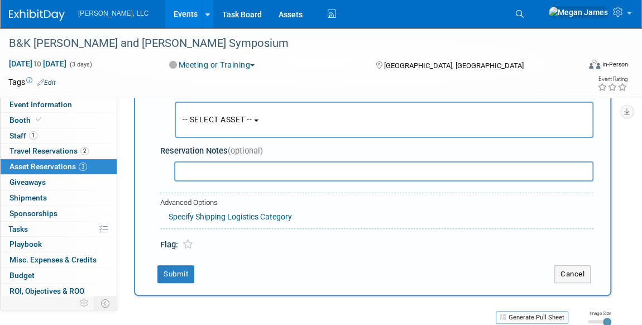
scroll to position [10, 0]
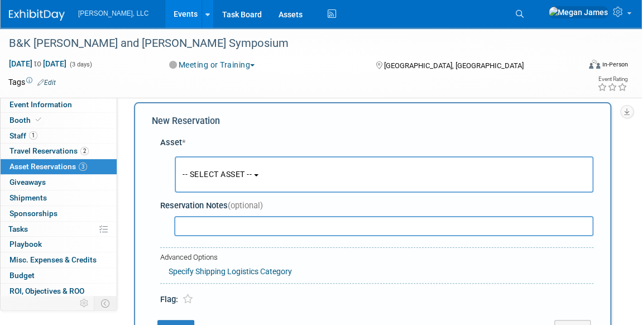
click at [221, 174] on span "-- SELECT ASSET --" at bounding box center [217, 174] width 69 height 9
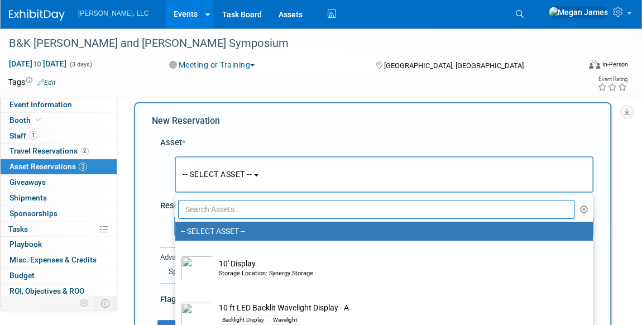
click at [218, 207] on input "text" at bounding box center [376, 209] width 397 height 19
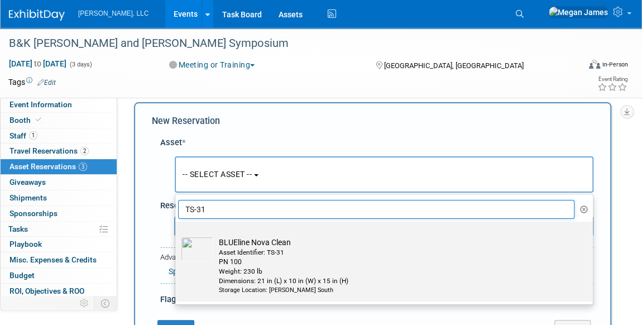
type input "TS-31"
click at [260, 260] on div "PN 100" at bounding box center [395, 261] width 352 height 9
click at [177, 235] on input "BLUEline Nova Clean Asset Identifier: TS-31 PN 100 Weight: 230 lb Dimensions: 2…" at bounding box center [173, 231] width 7 height 7
select select "10711877"
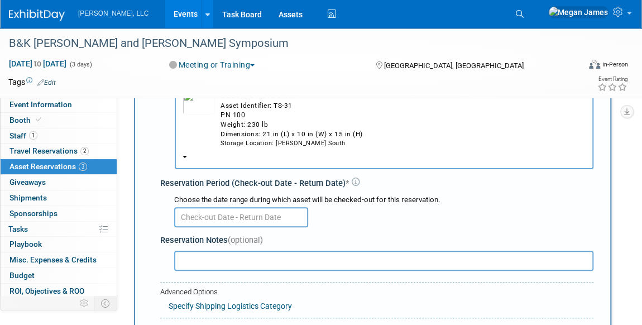
scroll to position [162, 0]
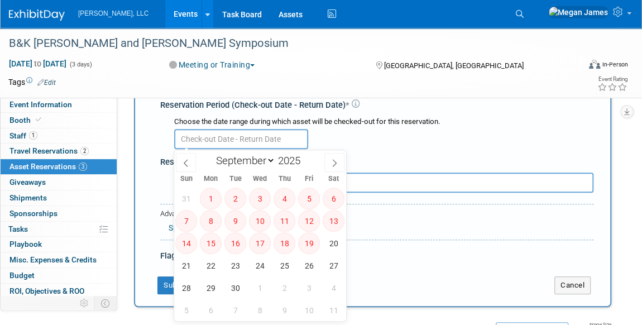
click at [200, 135] on input "text" at bounding box center [241, 139] width 134 height 20
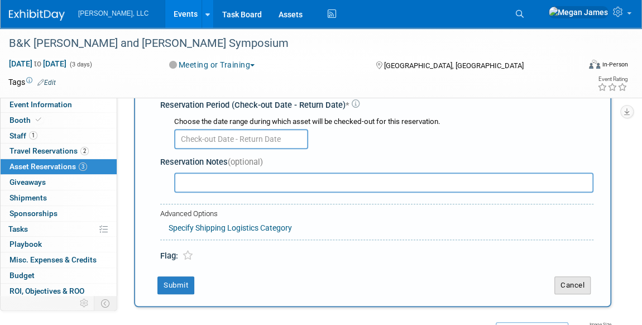
click at [575, 281] on button "Cancel" at bounding box center [573, 285] width 36 height 18
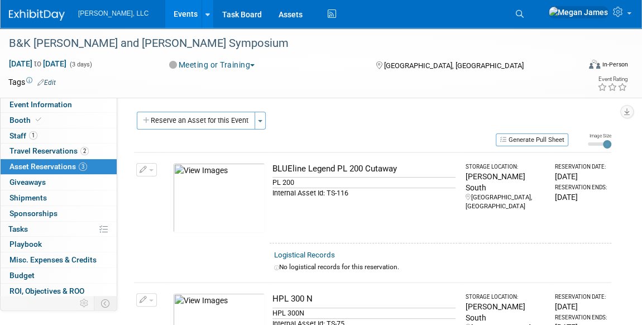
scroll to position [0, 0]
click at [165, 19] on link "Events" at bounding box center [185, 14] width 41 height 28
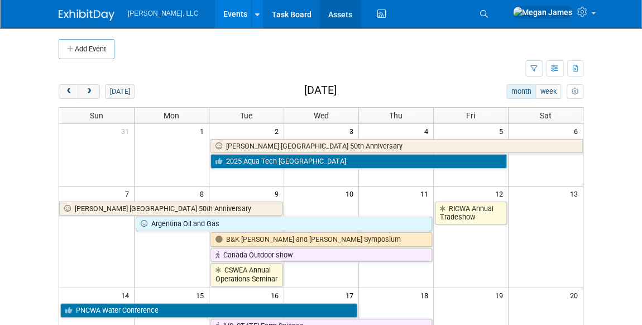
click at [320, 10] on link "Assets" at bounding box center [340, 14] width 41 height 28
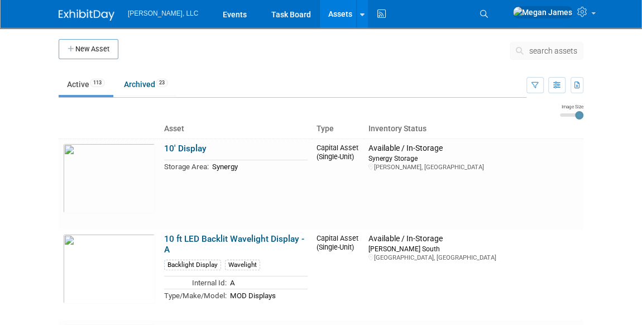
click at [546, 53] on span "search assets" at bounding box center [553, 50] width 48 height 9
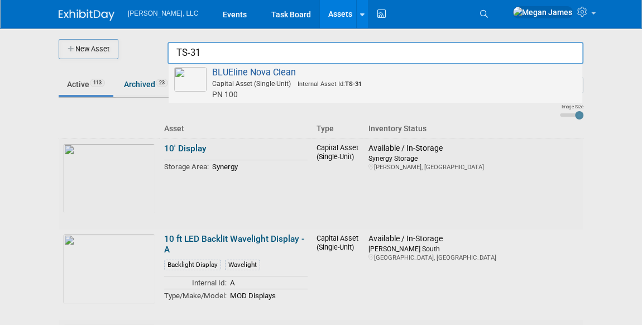
click at [312, 89] on span "PN 100" at bounding box center [377, 94] width 399 height 11
type input "BLUEline Nova Clean"
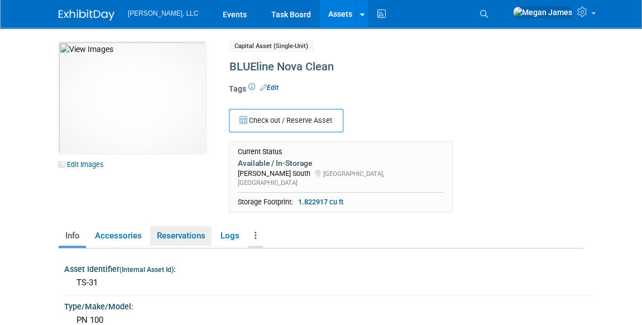
drag, startPoint x: 185, startPoint y: 197, endPoint x: 257, endPoint y: 195, distance: 72.1
click at [187, 226] on link "Reservations" at bounding box center [180, 236] width 61 height 20
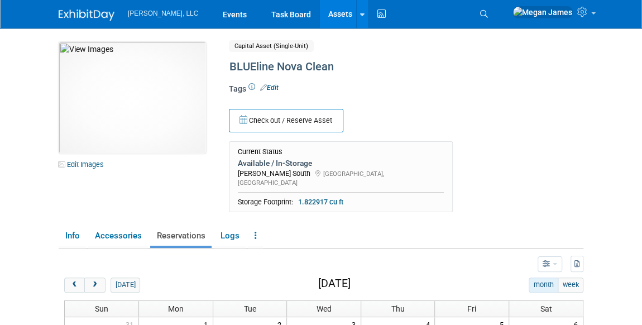
scroll to position [203, 0]
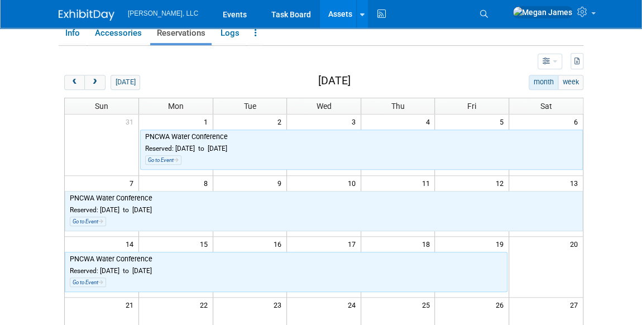
click at [308, 214] on div "Go to Event" at bounding box center [324, 221] width 508 height 15
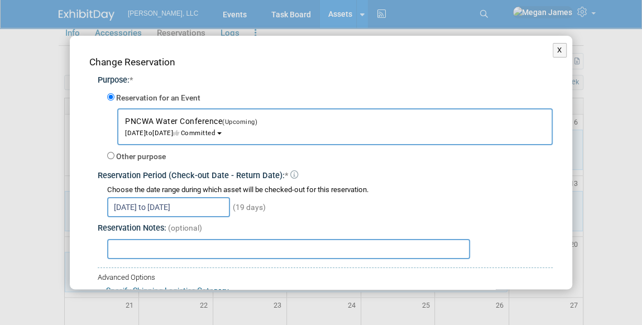
click at [149, 212] on input "Sep 1, 2025 to Sep 19, 2025" at bounding box center [168, 207] width 123 height 20
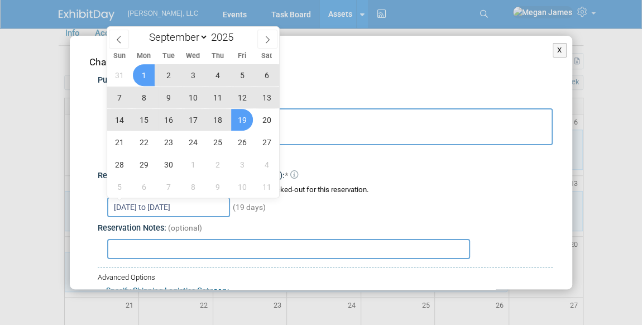
click at [216, 97] on span "11" at bounding box center [218, 98] width 22 height 22
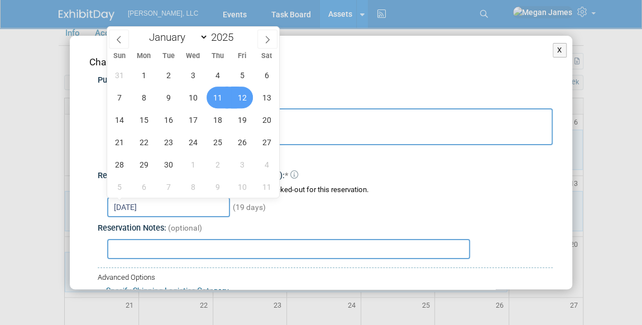
click at [236, 95] on span "12" at bounding box center [242, 98] width 22 height 22
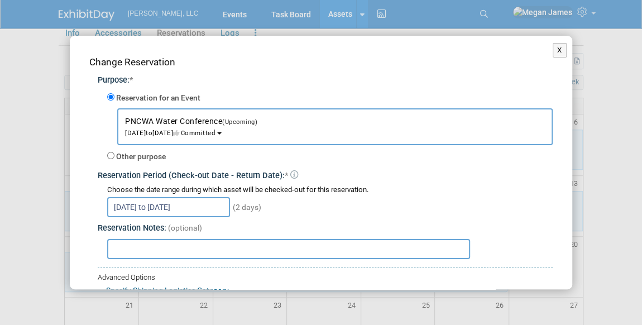
click at [217, 204] on input "Sep 11, 2025 to Sep 12, 2025" at bounding box center [168, 207] width 123 height 20
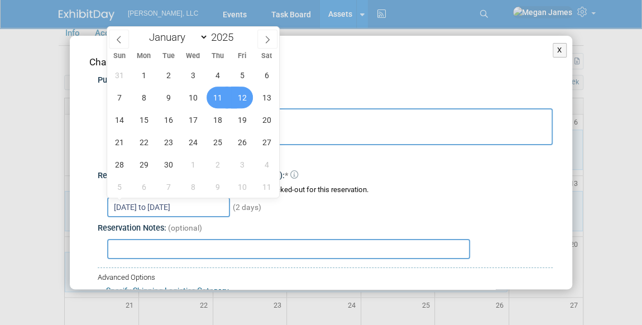
click at [240, 97] on span "12" at bounding box center [242, 98] width 22 height 22
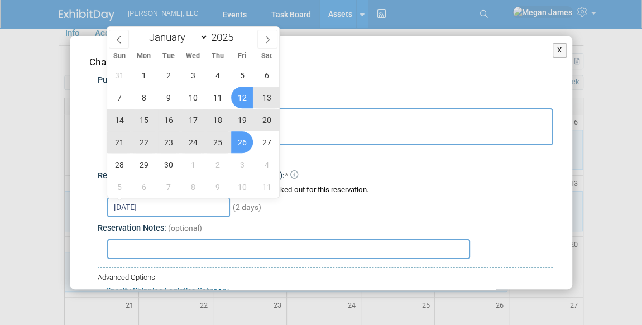
click at [245, 138] on span "26" at bounding box center [242, 142] width 22 height 22
type input "Sep 12, 2025 to Sep 26, 2025"
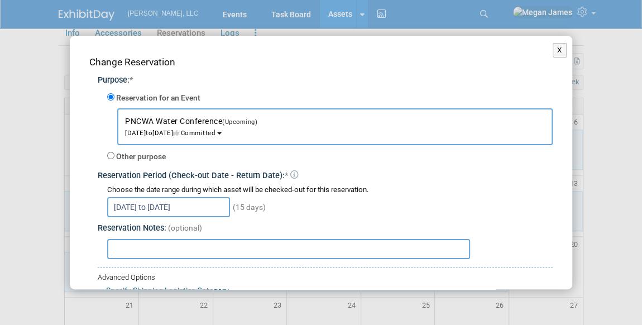
scroll to position [82, 0]
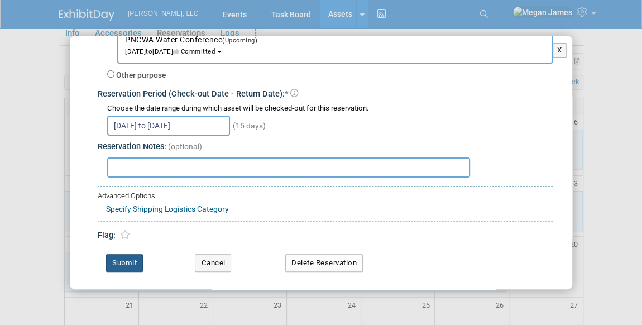
click at [119, 257] on button "Submit" at bounding box center [124, 263] width 37 height 18
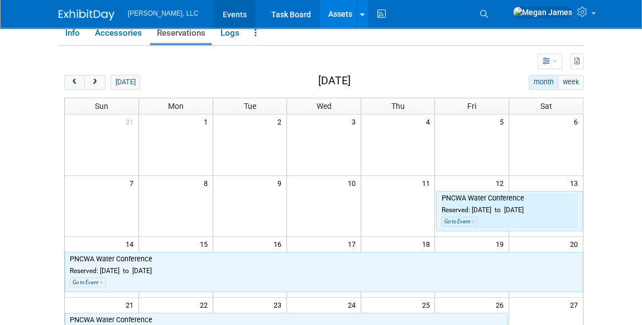
click at [214, 10] on link "Events" at bounding box center [234, 14] width 41 height 28
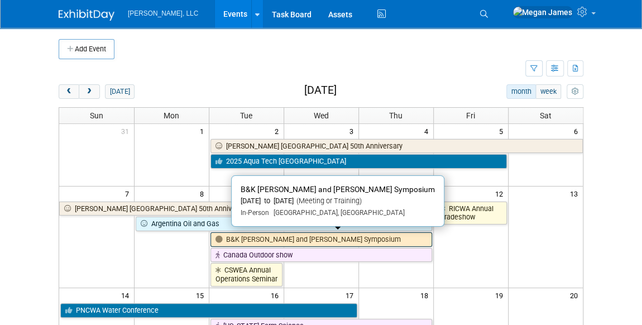
click at [246, 238] on link "B&K [PERSON_NAME] and [PERSON_NAME] Symposium" at bounding box center [322, 239] width 222 height 15
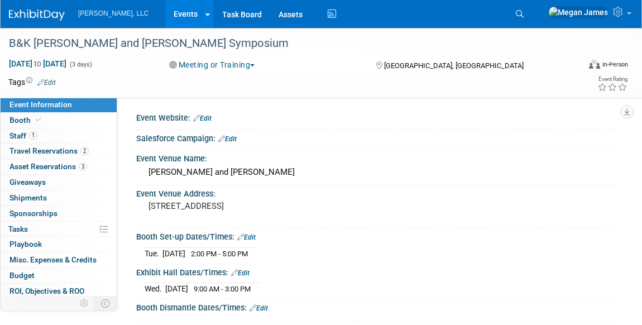
select select "Industrial"
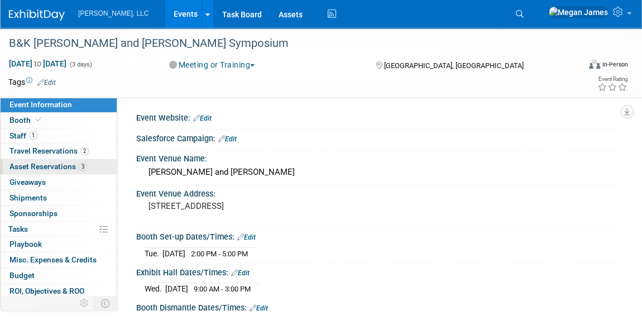
click at [55, 164] on span "Asset Reservations 3" at bounding box center [48, 166] width 78 height 9
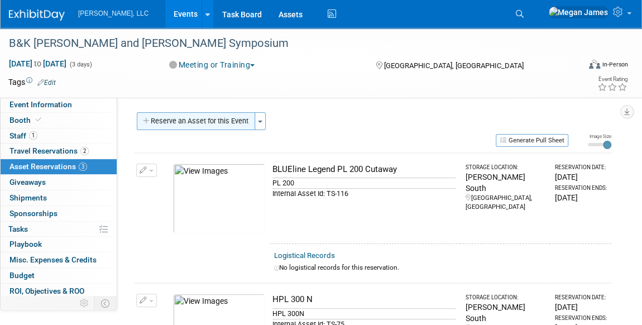
click at [179, 122] on button "Reserve an Asset for this Event" at bounding box center [196, 121] width 118 height 18
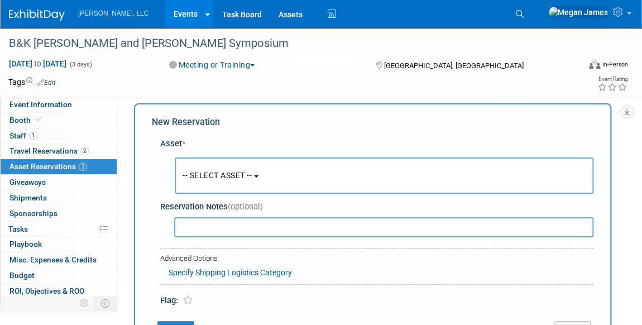
scroll to position [10, 0]
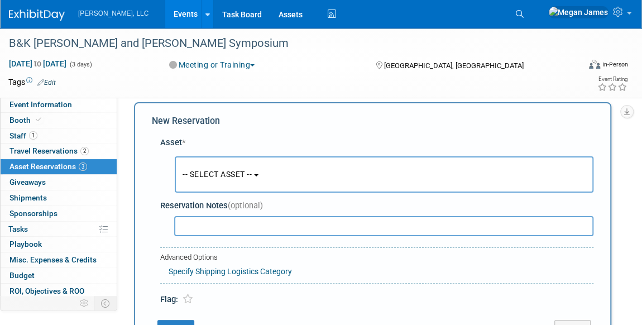
click at [213, 171] on span "-- SELECT ASSET --" at bounding box center [217, 174] width 69 height 9
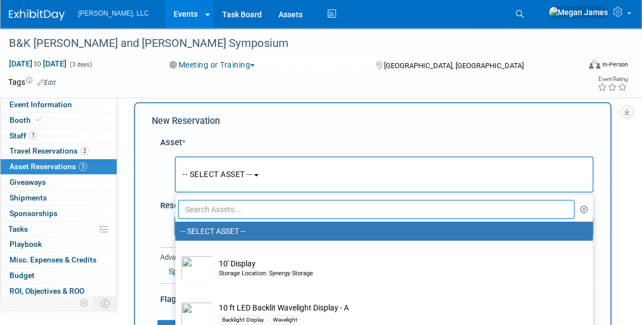
click at [208, 212] on input "text" at bounding box center [376, 209] width 397 height 19
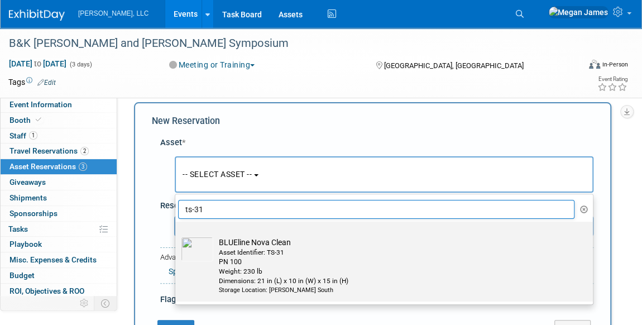
type input "ts-31"
click at [239, 264] on div "PN 100" at bounding box center [395, 261] width 352 height 9
click at [177, 235] on input "BLUEline Nova Clean Asset Identifier: TS-31 PN 100 Weight: 230 lb Dimensions: 2…" at bounding box center [173, 231] width 7 height 7
select select "10711877"
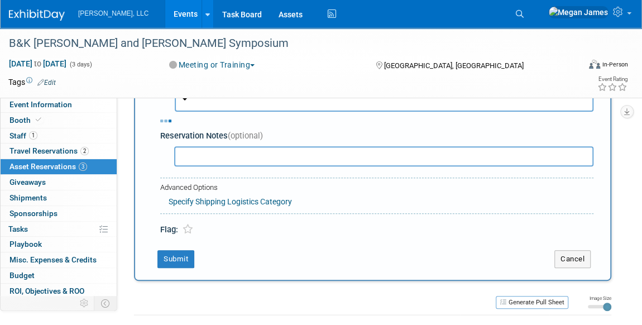
scroll to position [213, 0]
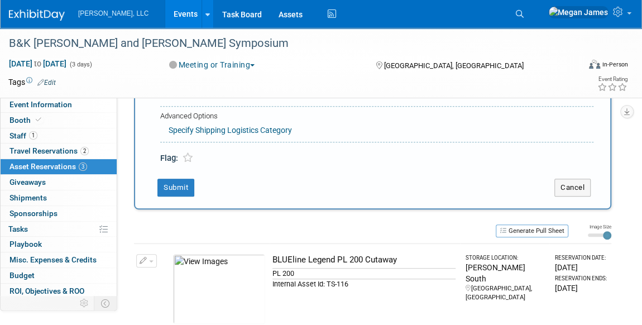
select select "8"
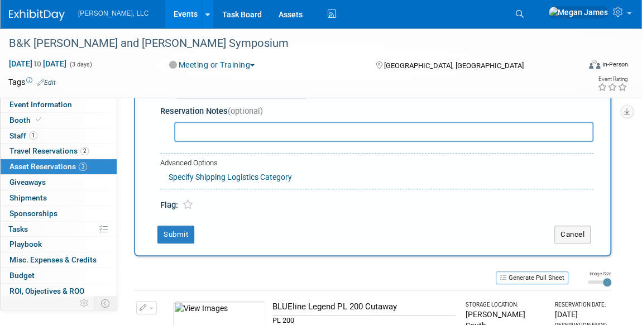
click at [207, 137] on input "text" at bounding box center [383, 132] width 419 height 20
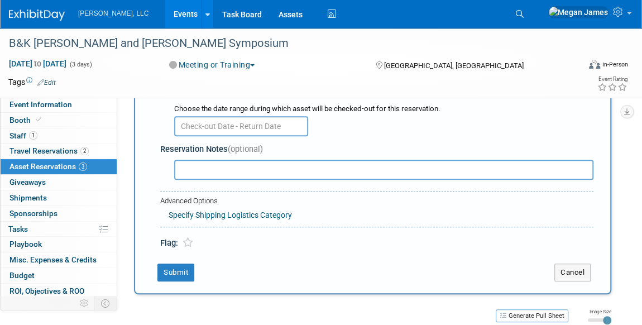
scroll to position [111, 0]
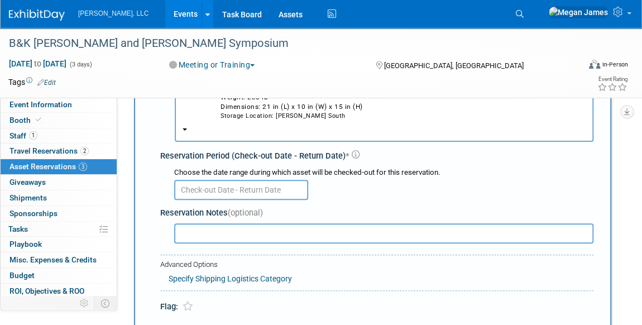
click at [203, 192] on input "text" at bounding box center [241, 190] width 134 height 20
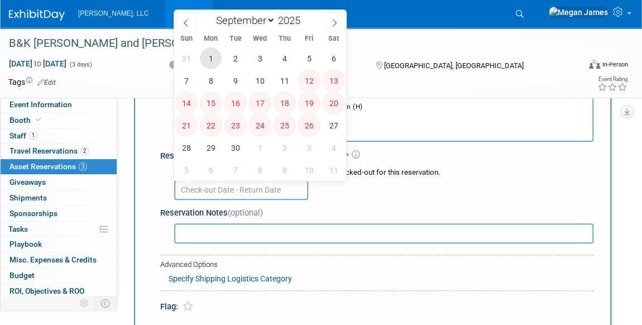
click at [218, 54] on span "1" at bounding box center [211, 58] width 22 height 22
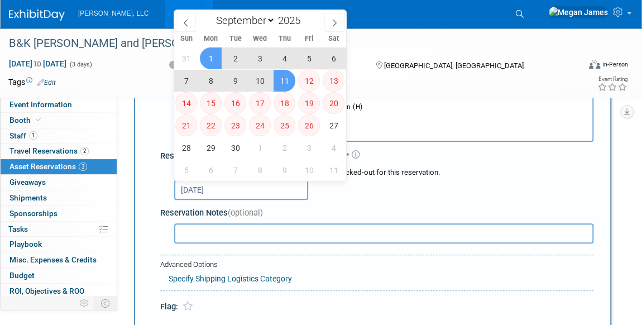
click at [282, 83] on span "11" at bounding box center [285, 81] width 22 height 22
type input "Sep 1, 2025 to Sep 11, 2025"
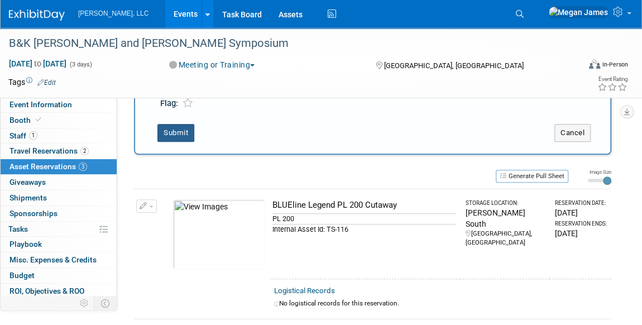
click at [189, 130] on button "Submit" at bounding box center [175, 133] width 37 height 18
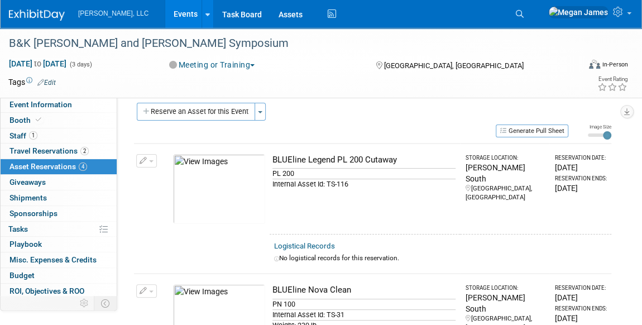
scroll to position [0, 0]
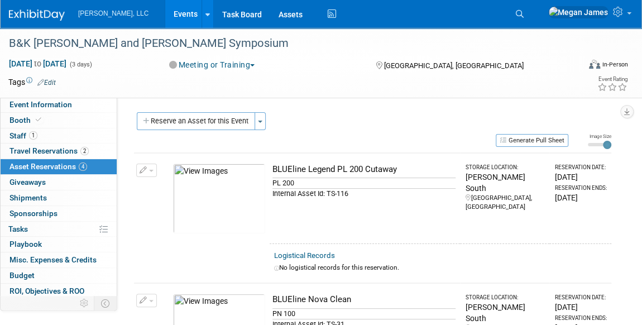
click at [362, 130] on div "Reserve an Asset for this Event Toggle Dropdown New asset reservation Copy asse…" at bounding box center [372, 122] width 477 height 21
drag, startPoint x: 146, startPoint y: 170, endPoint x: 157, endPoint y: 171, distance: 11.2
click at [146, 170] on button "button" at bounding box center [146, 170] width 21 height 13
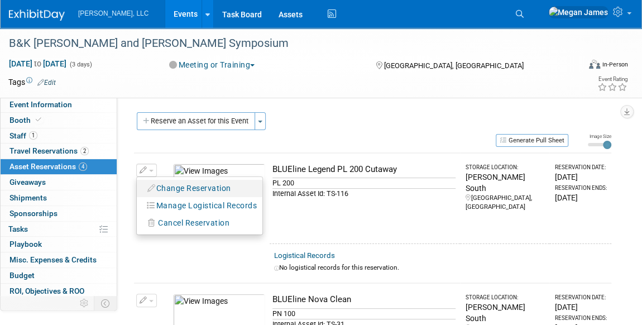
click at [168, 189] on button "Change Reservation" at bounding box center [189, 188] width 94 height 15
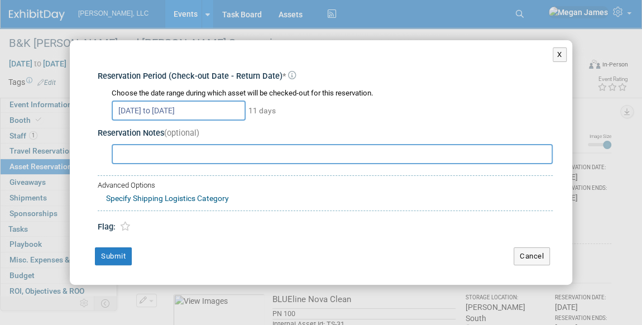
click at [185, 158] on input "text" at bounding box center [332, 154] width 441 height 20
type input "Alexius wants Replaceable Rotor Tip"
click at [120, 252] on button "Submit" at bounding box center [113, 256] width 37 height 18
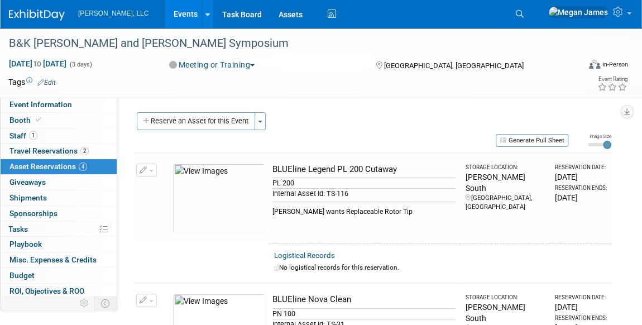
click at [165, 18] on link "Events" at bounding box center [185, 14] width 41 height 28
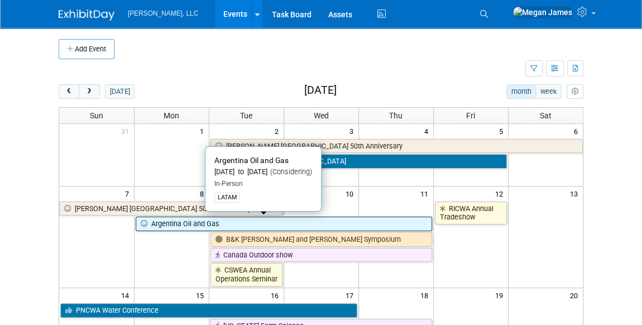
scroll to position [50, 0]
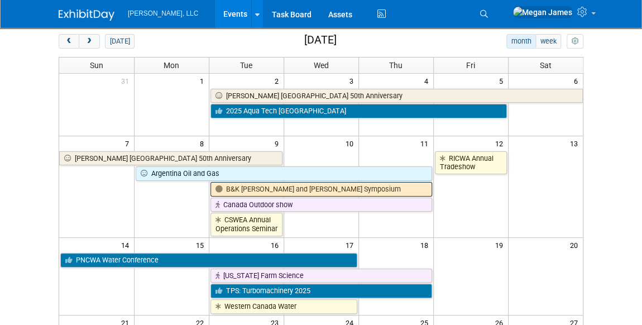
click at [316, 188] on link "B&K [PERSON_NAME] and [PERSON_NAME] Symposium" at bounding box center [322, 189] width 222 height 15
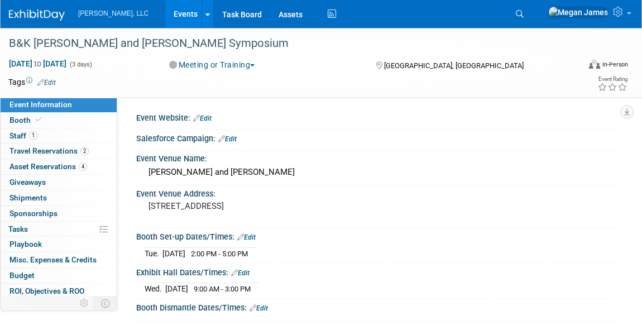
select select "Industrial"
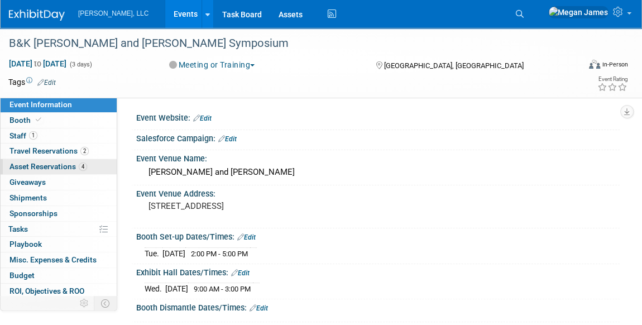
click at [69, 168] on span "Asset Reservations 4" at bounding box center [48, 166] width 78 height 9
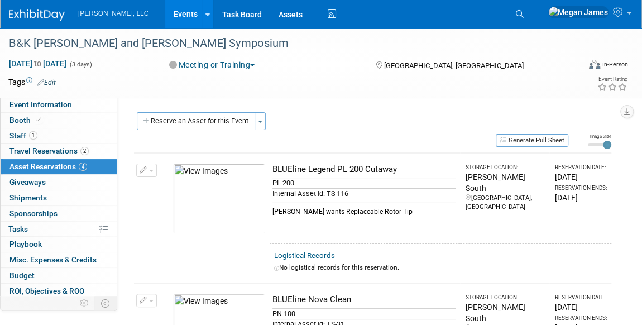
click at [549, 136] on button "Generate Pull Sheet" at bounding box center [532, 140] width 73 height 13
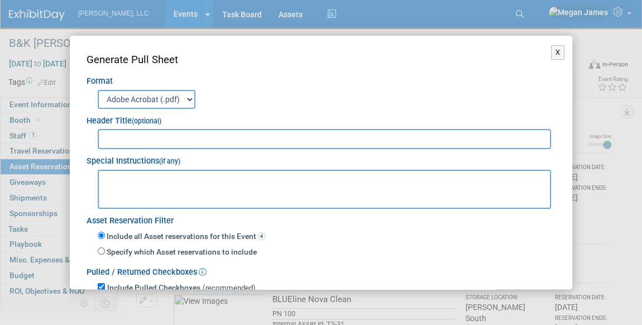
click at [133, 138] on input "text" at bounding box center [324, 139] width 453 height 20
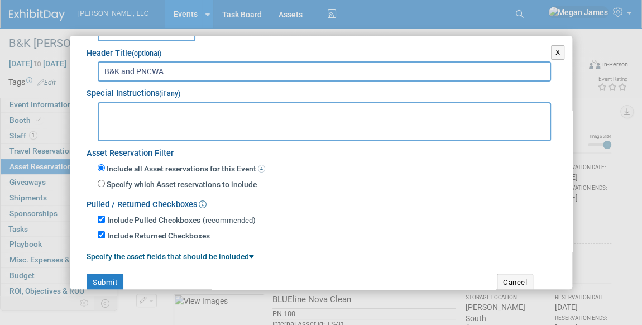
scroll to position [84, 0]
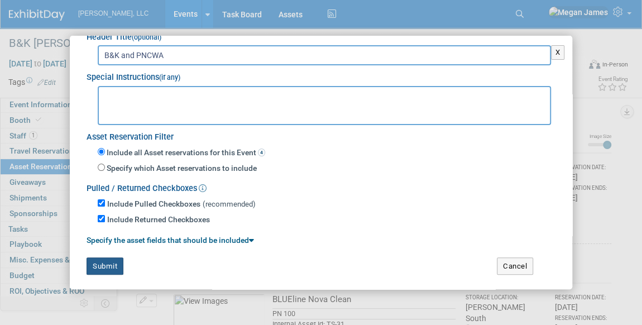
type input "B&K and PNCWA"
click at [106, 264] on button "Submit" at bounding box center [105, 266] width 37 height 18
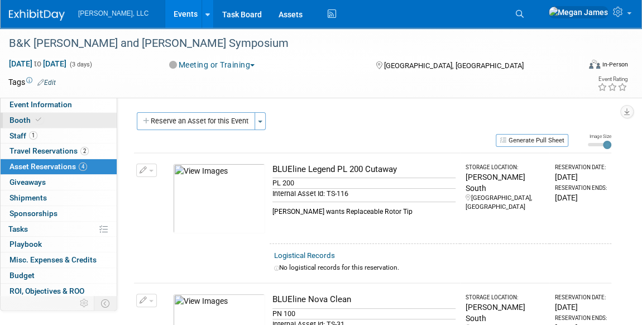
click at [63, 124] on link "Booth" at bounding box center [59, 120] width 116 height 15
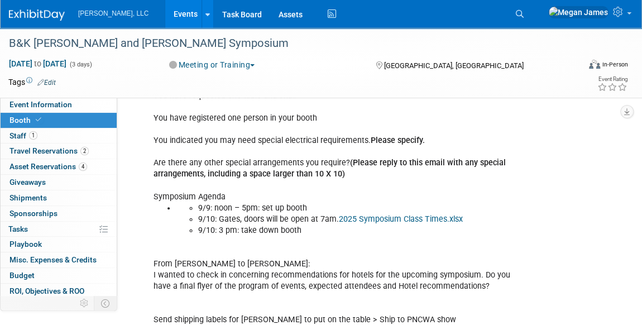
scroll to position [304, 0]
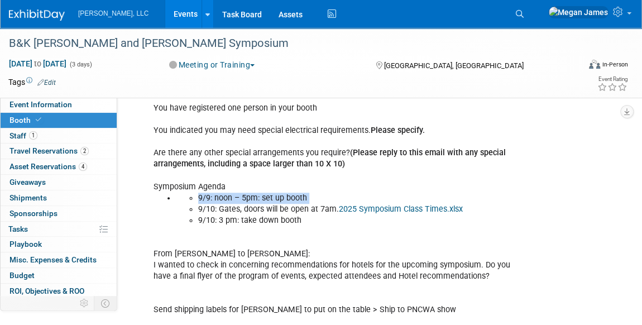
drag, startPoint x: 199, startPoint y: 207, endPoint x: 314, endPoint y: 224, distance: 116.3
click at [314, 224] on div "If you want to send equipment/marketing materials ahead of time, please give us…" at bounding box center [334, 226] width 376 height 572
click at [312, 224] on div "If you want to send equipment/marketing materials ahead of time, please give us…" at bounding box center [334, 226] width 376 height 572
click at [303, 219] on li "9/10: 3 pm: take down booth" at bounding box center [356, 220] width 317 height 11
click at [225, 221] on li "9/10: 3 pm: take down booth" at bounding box center [356, 220] width 317 height 11
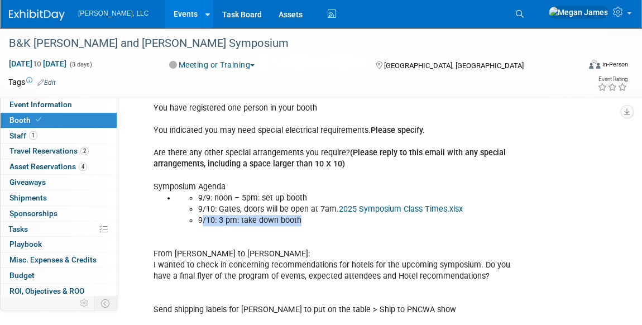
drag, startPoint x: 201, startPoint y: 219, endPoint x: 315, endPoint y: 218, distance: 113.9
click at [315, 218] on li "9/10: 3 pm: take down booth" at bounding box center [356, 220] width 317 height 11
click at [165, 23] on link "Events" at bounding box center [185, 14] width 41 height 28
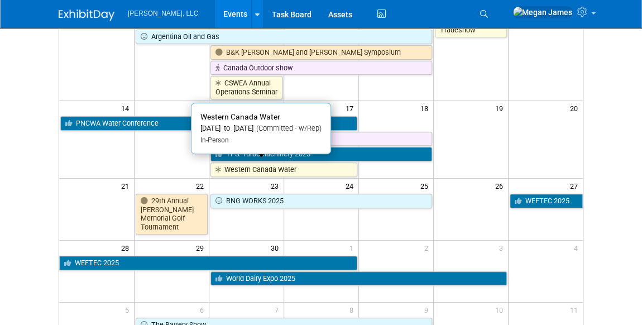
scroll to position [203, 0]
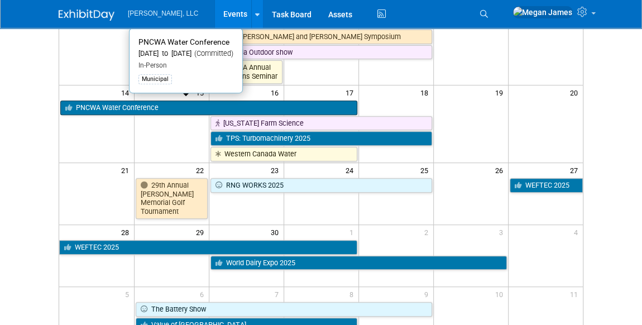
click at [133, 104] on link "PNCWA Water Conference" at bounding box center [208, 108] width 297 height 15
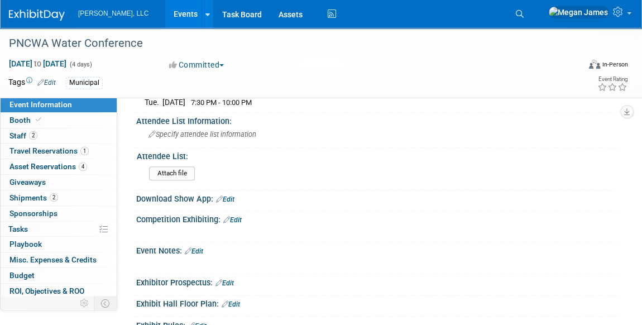
scroll to position [475, 0]
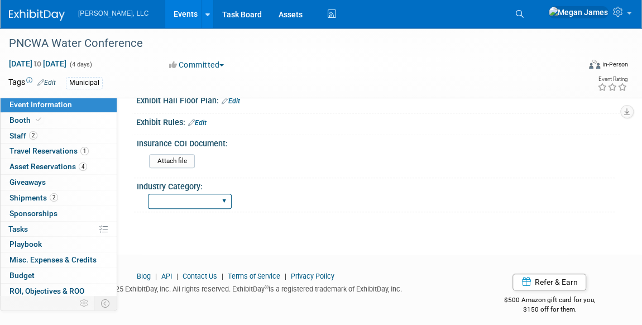
click at [214, 194] on select "Municipal Industrial Ag/Biogas" at bounding box center [190, 201] width 84 height 15
select select "Municipal"
click at [148, 194] on select "Municipal Industrial Ag/Biogas" at bounding box center [190, 201] width 84 height 15
click at [83, 126] on link "Booth" at bounding box center [59, 120] width 116 height 15
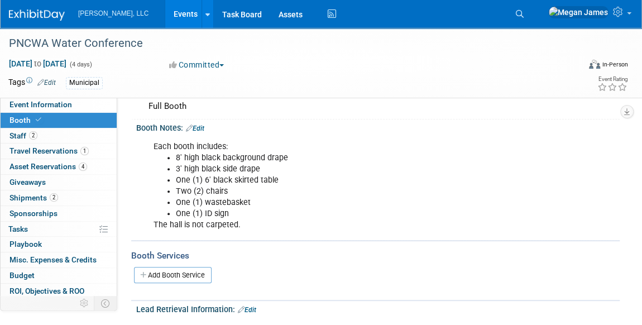
scroll to position [0, 0]
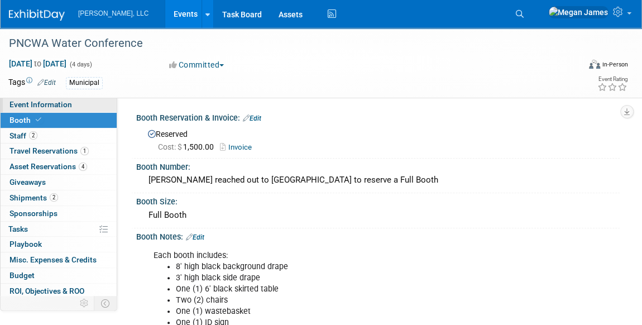
click at [63, 108] on span "Event Information" at bounding box center [40, 104] width 63 height 9
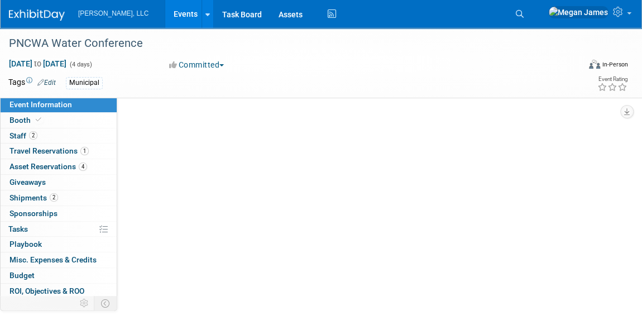
select select "Municipal"
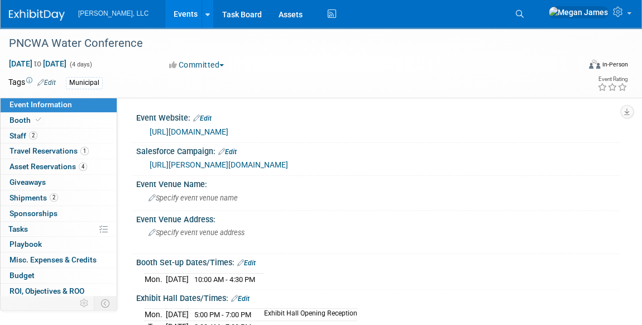
click at [228, 128] on link "[URL][DOMAIN_NAME]" at bounding box center [189, 131] width 79 height 9
